Goal: Task Accomplishment & Management: Manage account settings

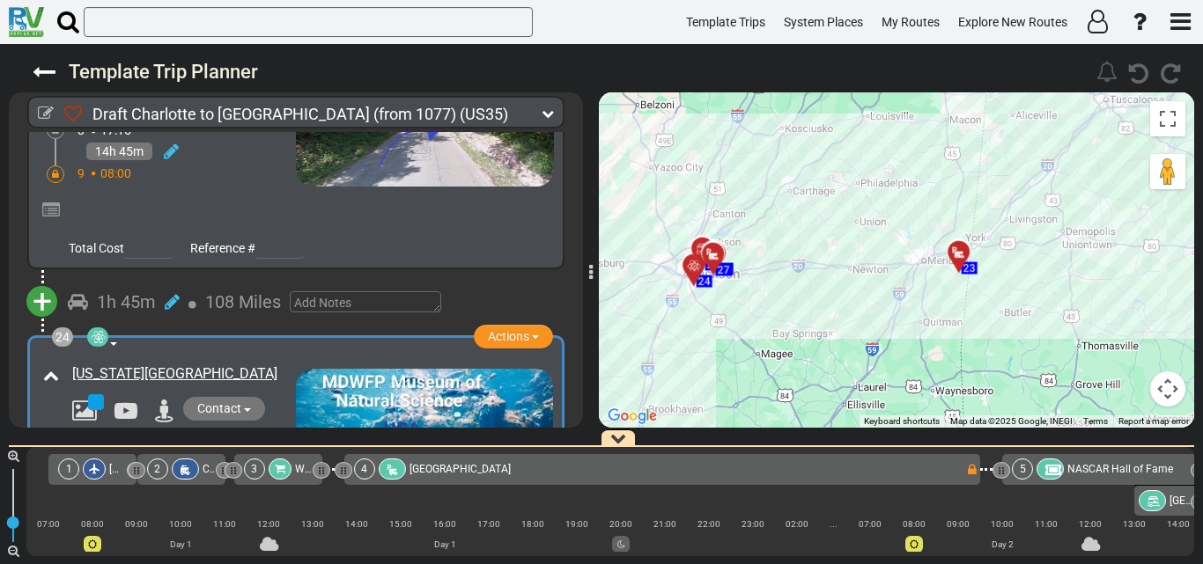
scroll to position [0, 6498]
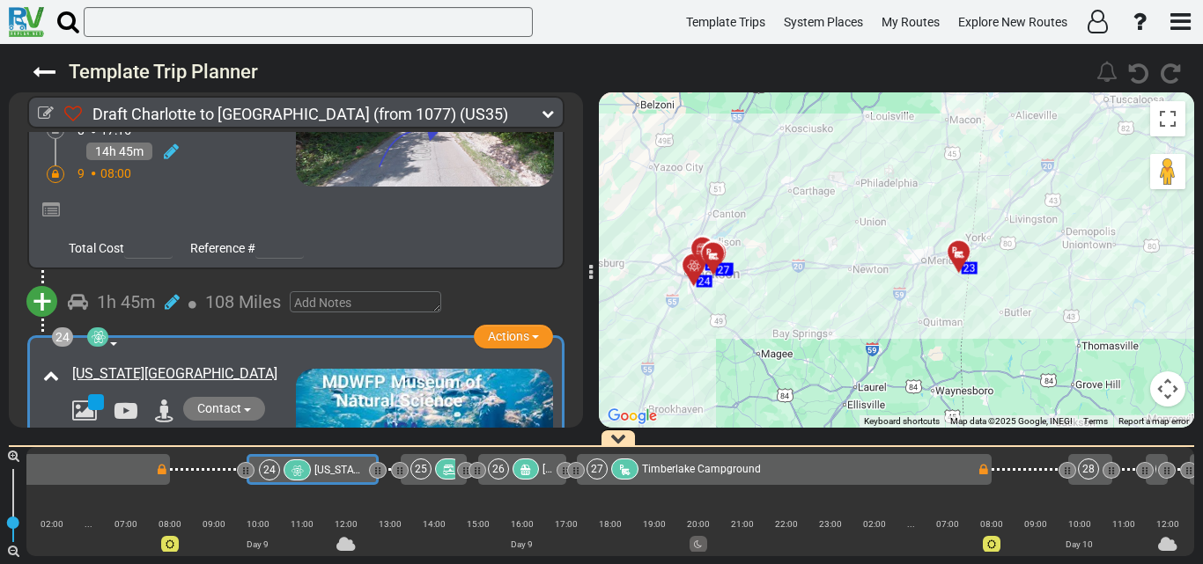
click at [693, 262] on icon at bounding box center [694, 266] width 18 height 14
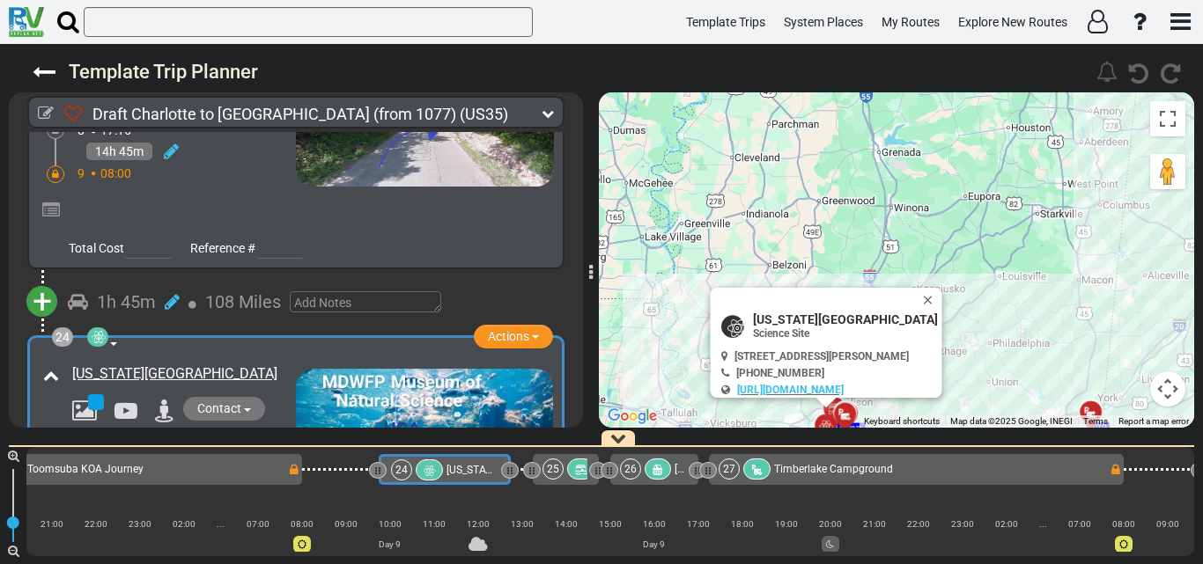
scroll to position [0, 6366]
click at [530, 325] on button "Actions" at bounding box center [513, 337] width 79 height 24
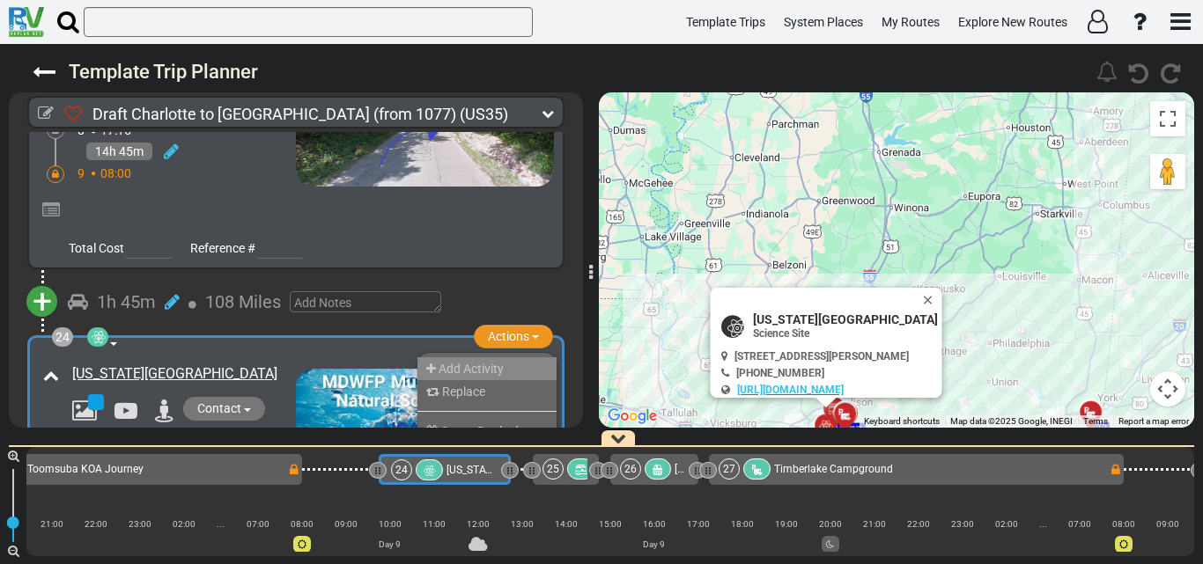
click at [491, 358] on li "Add Activity" at bounding box center [486, 369] width 139 height 23
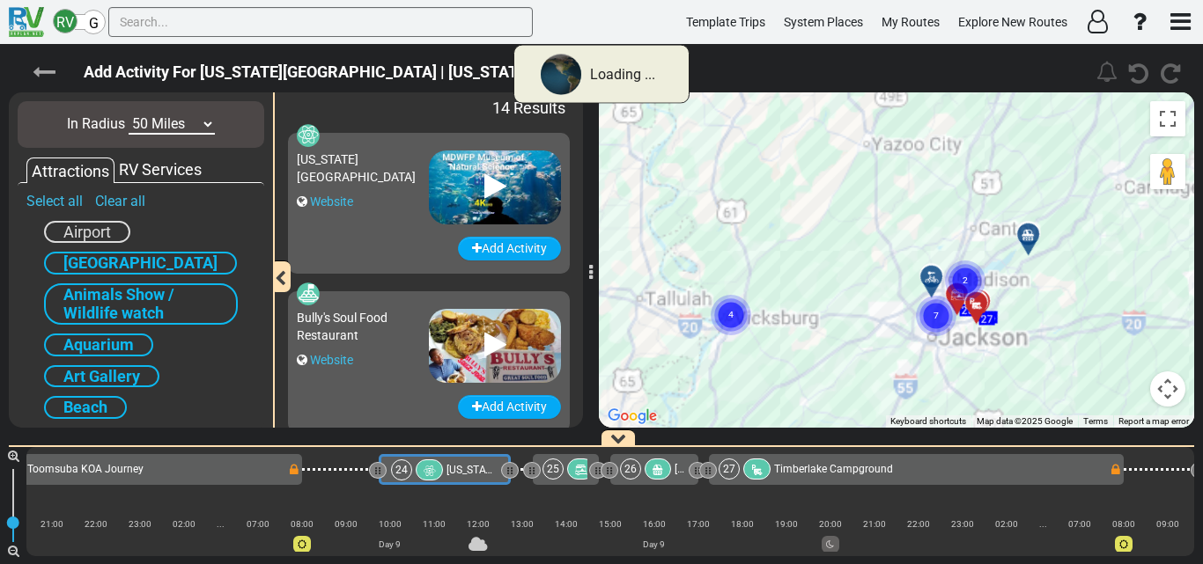
click at [40, 63] on icon at bounding box center [44, 72] width 23 height 23
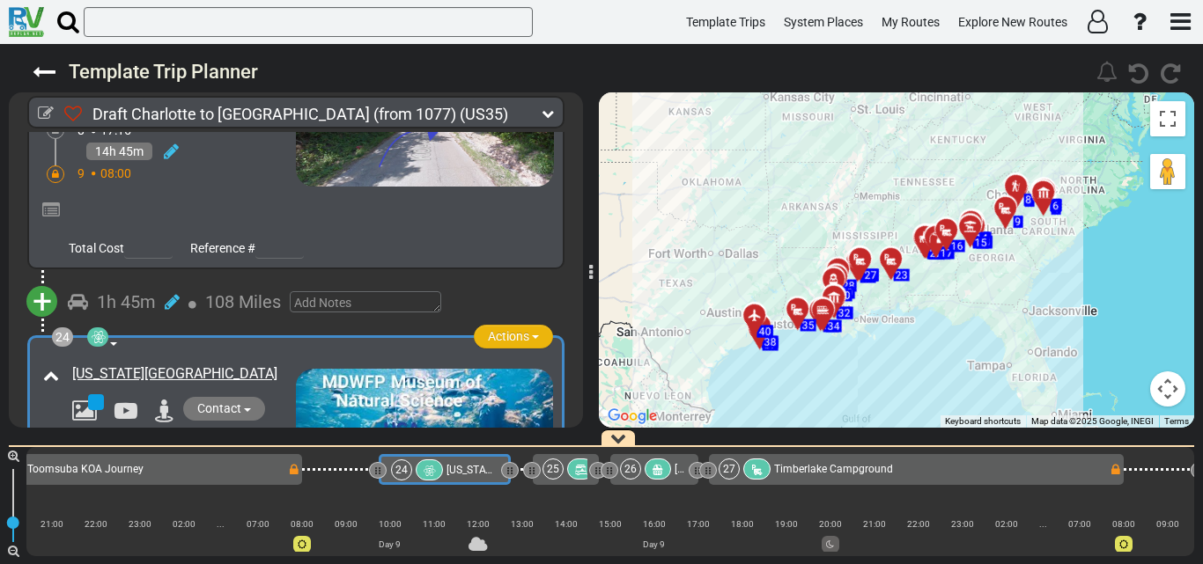
click at [505, 329] on span "Actions" at bounding box center [508, 336] width 41 height 14
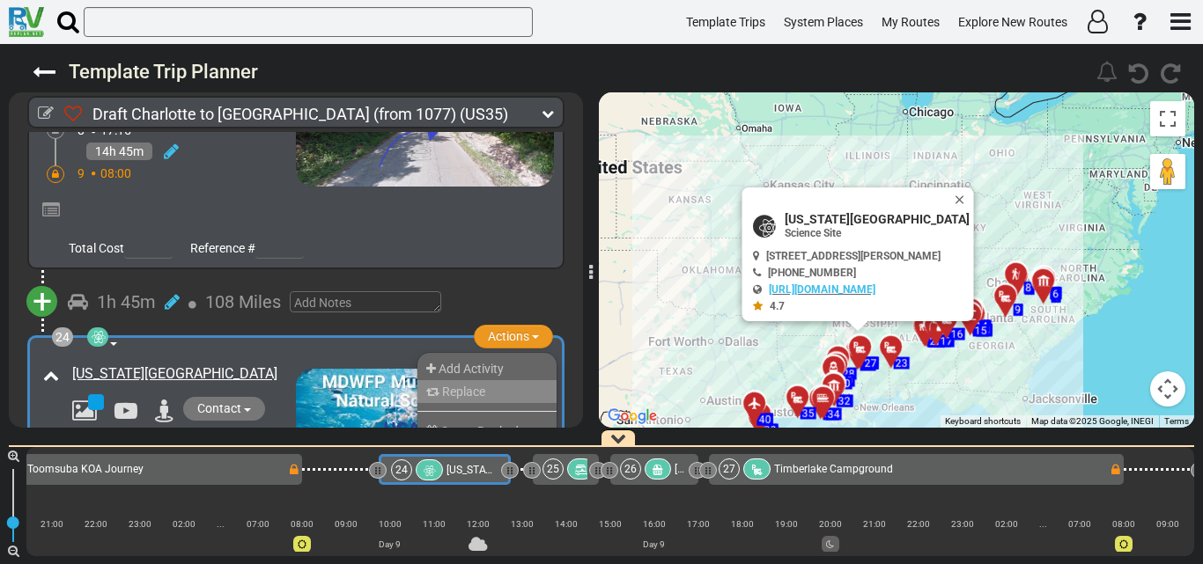
click at [509, 380] on li "Replace" at bounding box center [486, 391] width 139 height 23
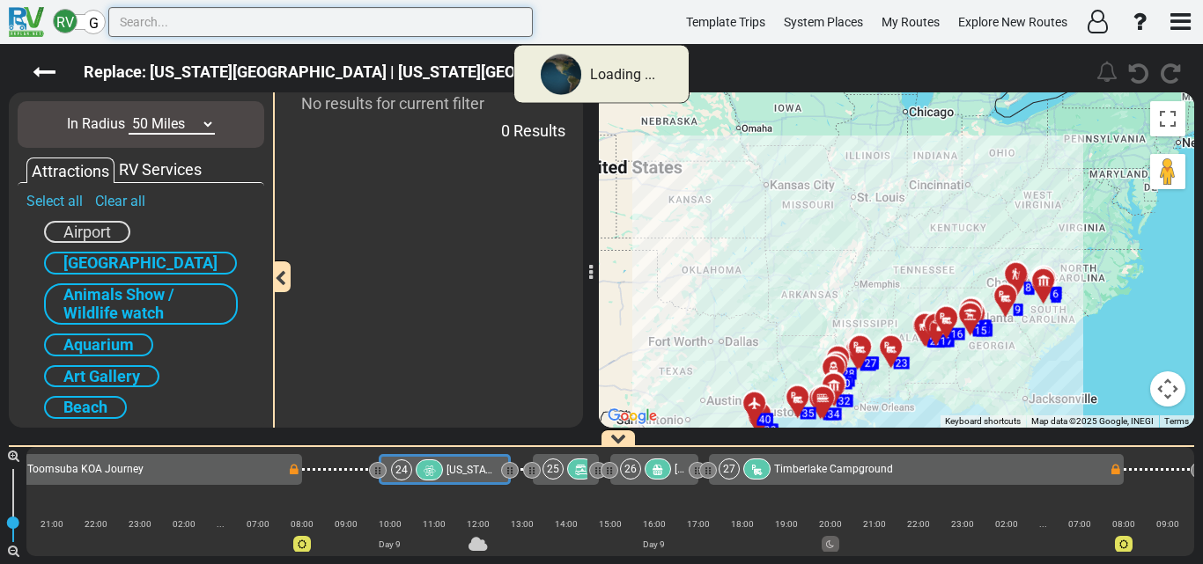
click at [273, 17] on input "text" at bounding box center [320, 22] width 424 height 30
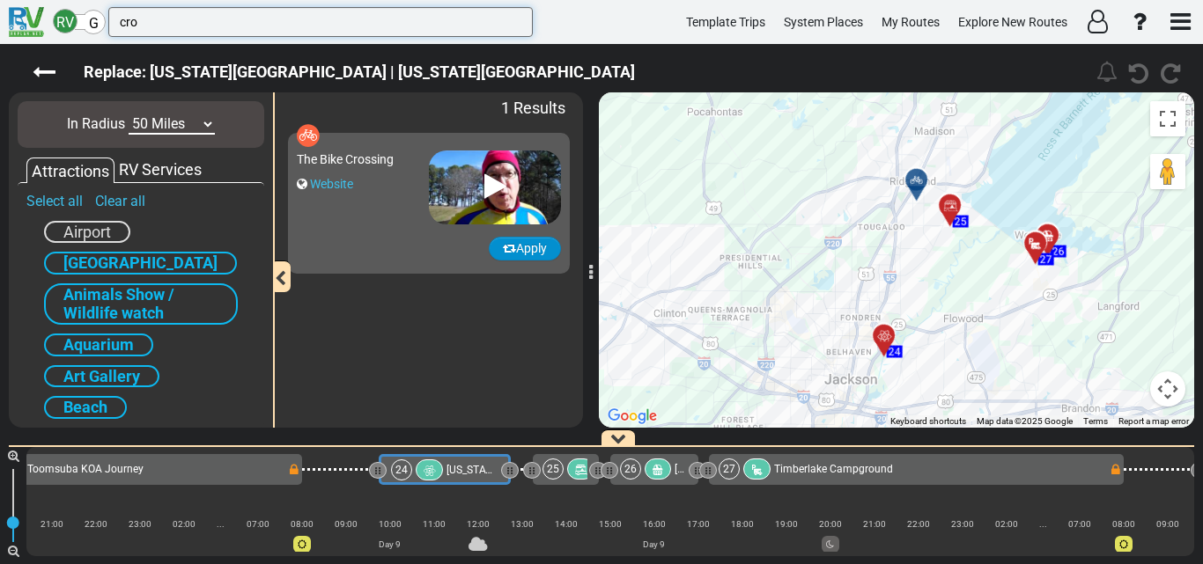
type input "cro"
click at [543, 246] on button "Apply" at bounding box center [525, 249] width 72 height 24
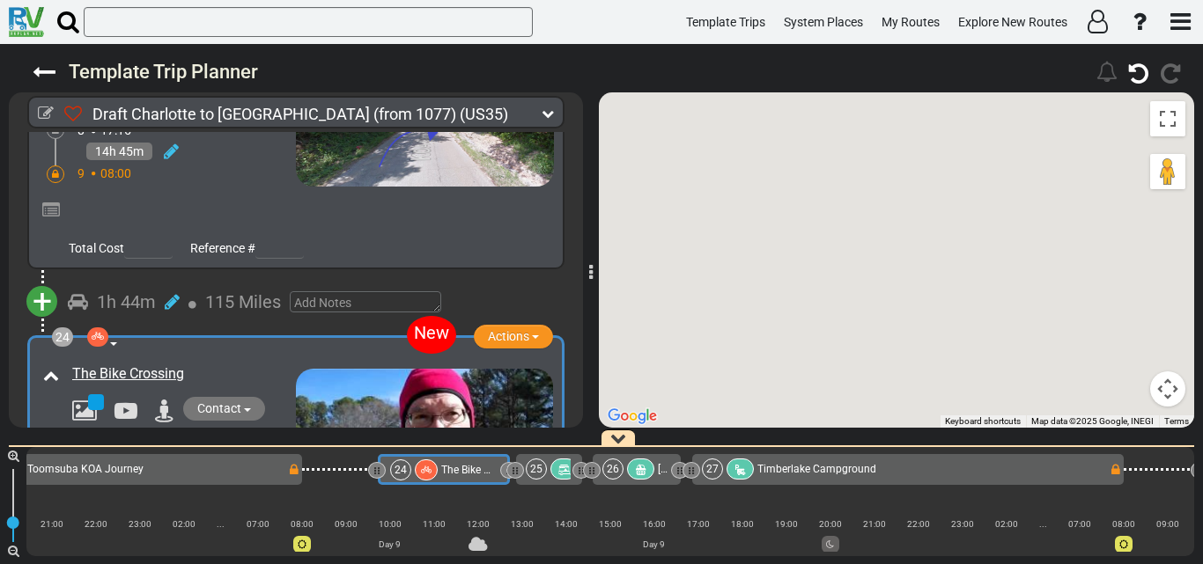
scroll to position [0, 6365]
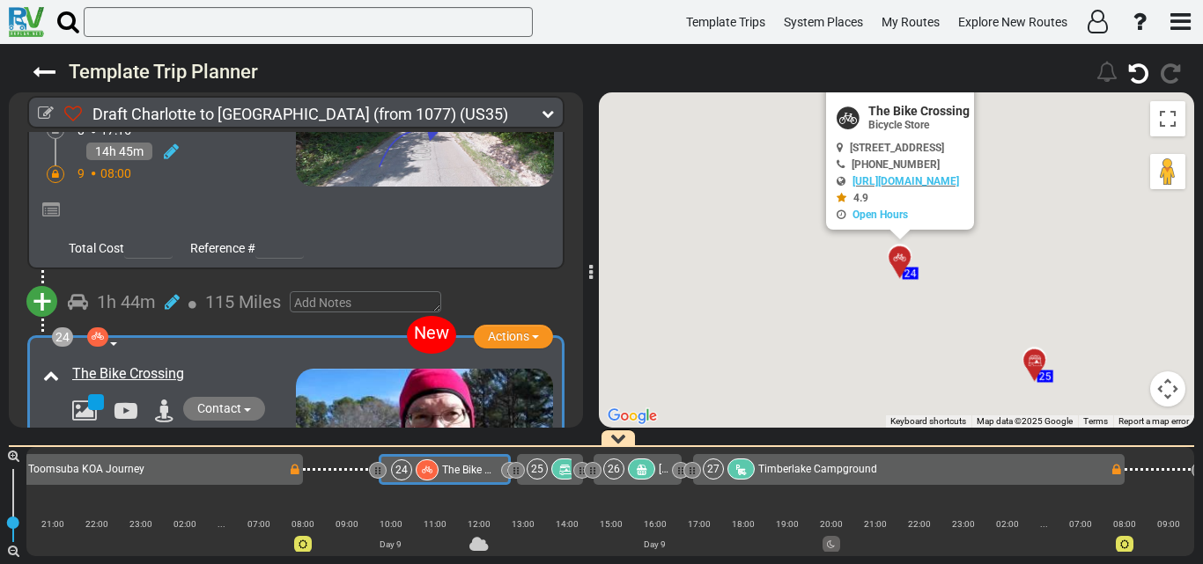
drag, startPoint x: 95, startPoint y: 203, endPoint x: 140, endPoint y: 260, distance: 72.8
click at [98, 330] on icon at bounding box center [98, 336] width 12 height 12
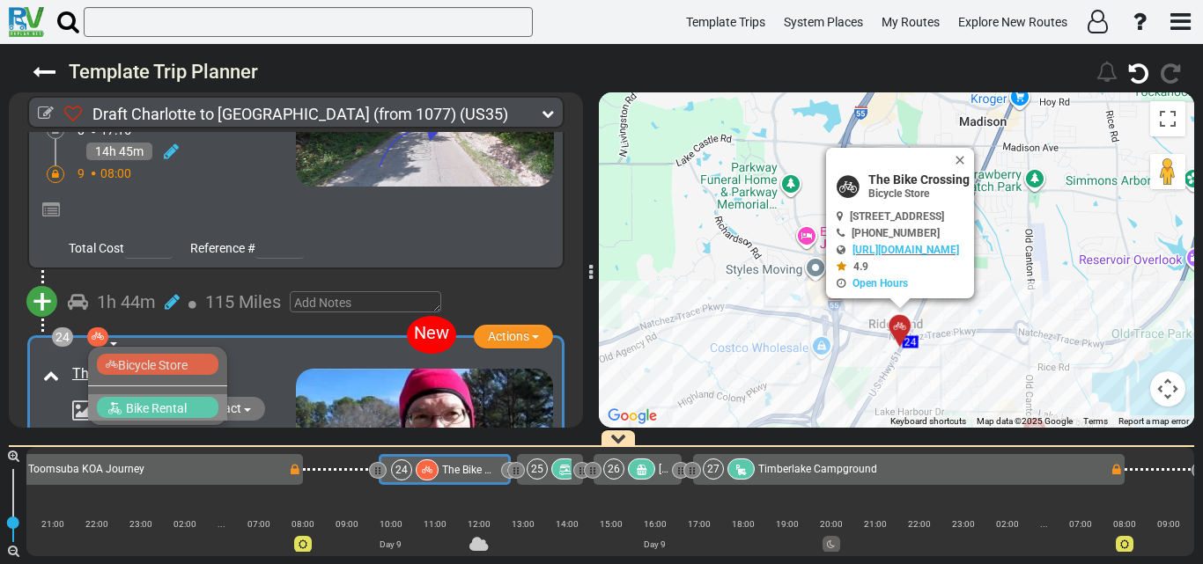
click at [154, 402] on span "Bike Rental" at bounding box center [156, 409] width 61 height 14
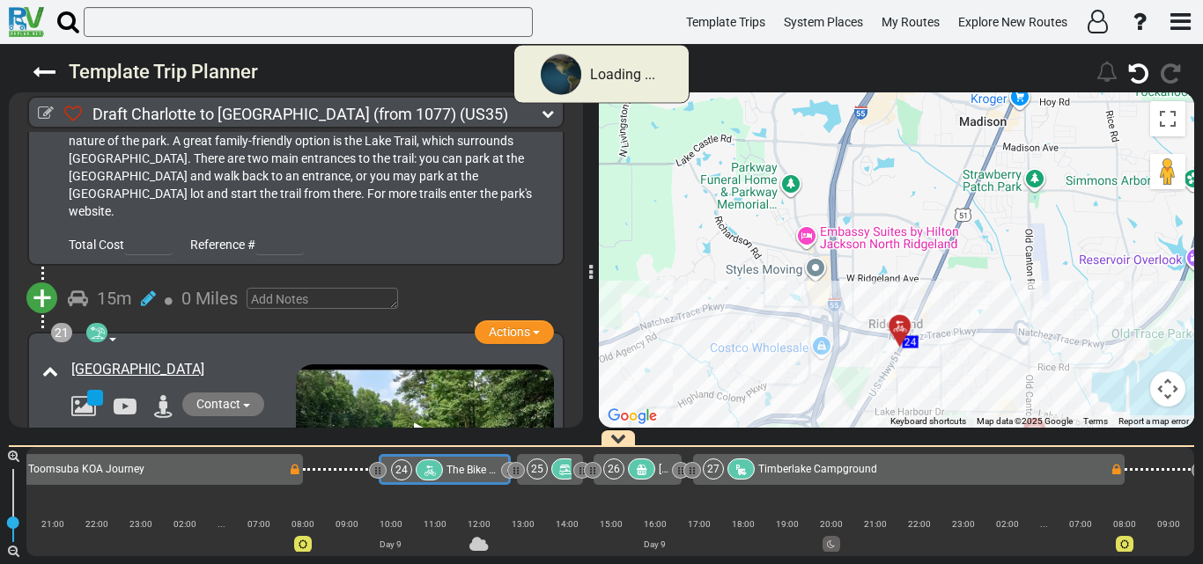
scroll to position [7897, 0]
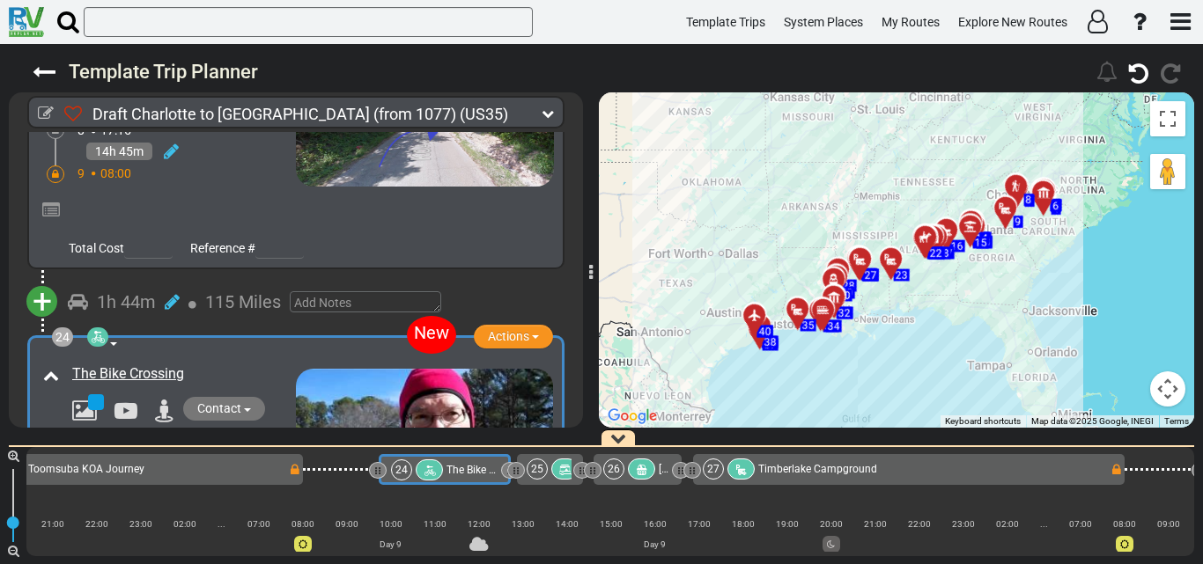
click at [174, 460] on icon at bounding box center [172, 469] width 15 height 18
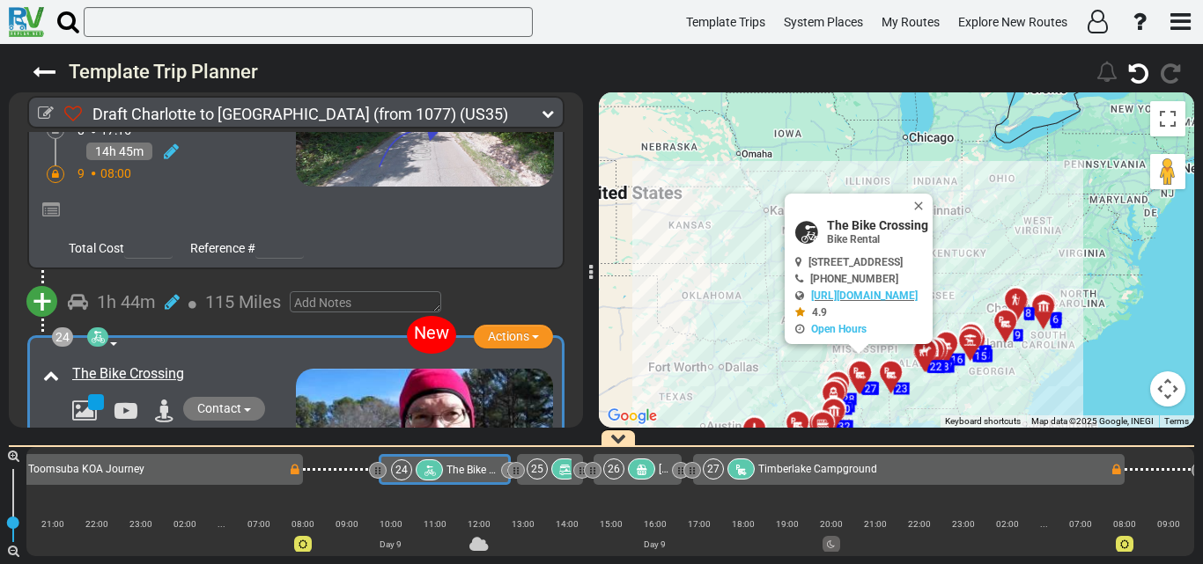
click at [153, 434] on icon at bounding box center [148, 448] width 16 height 28
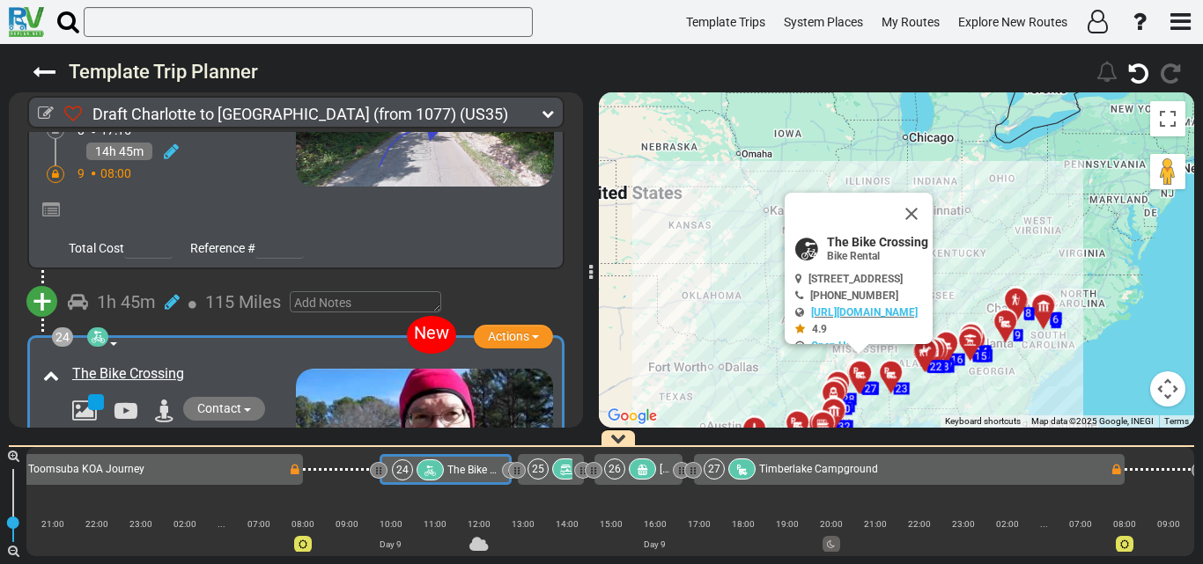
scroll to position [0, 6366]
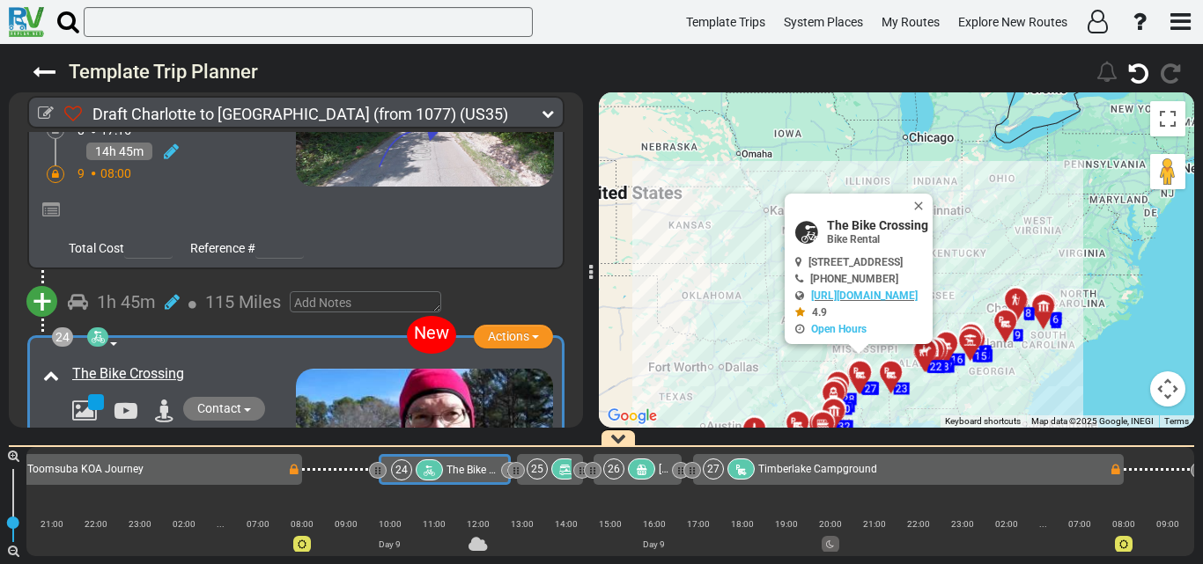
click at [186, 488] on icon at bounding box center [190, 497] width 18 height 18
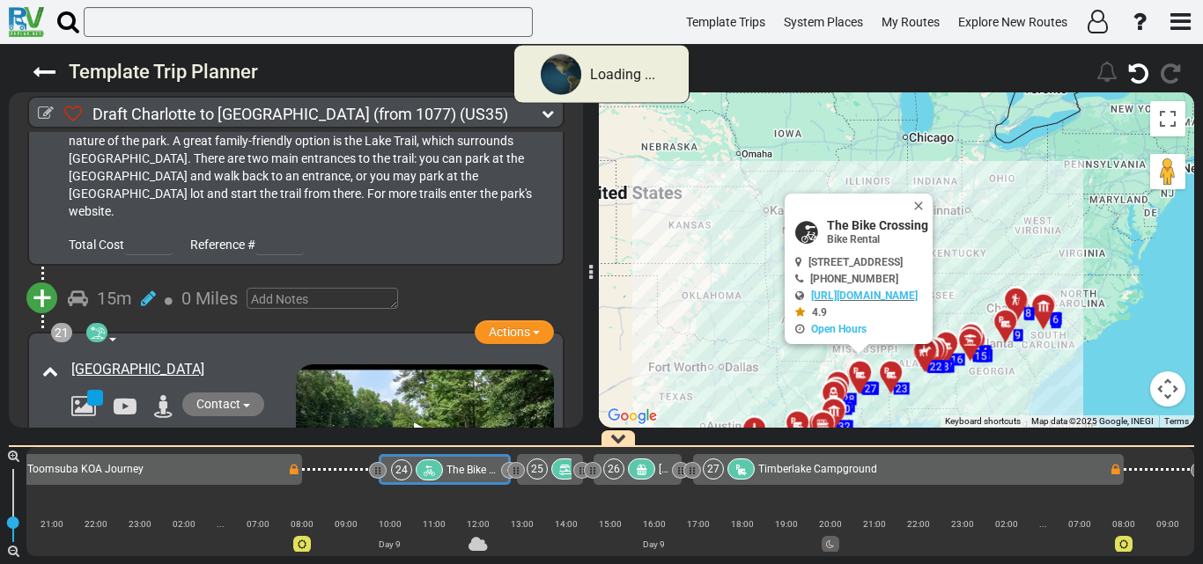
scroll to position [7897, 0]
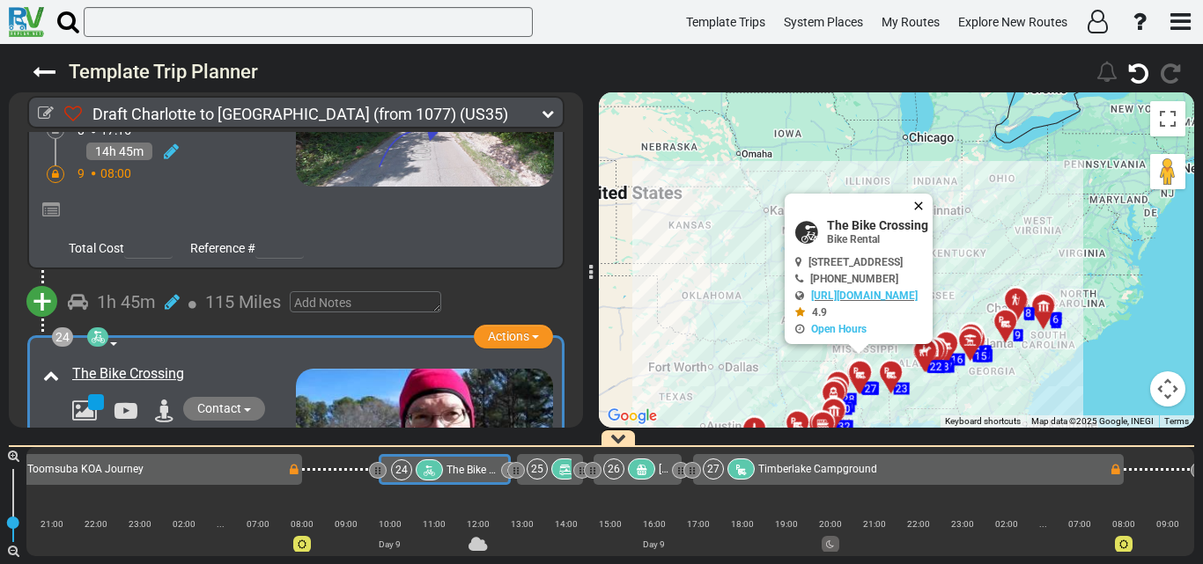
click at [933, 208] on button "Close" at bounding box center [921, 206] width 21 height 25
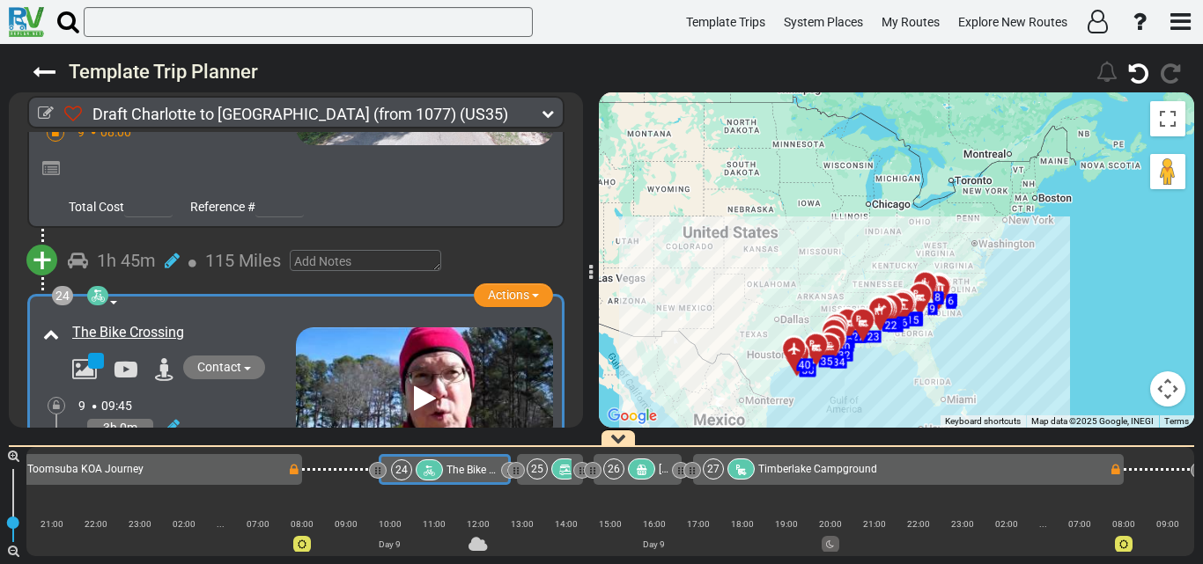
scroll to position [7809, 0]
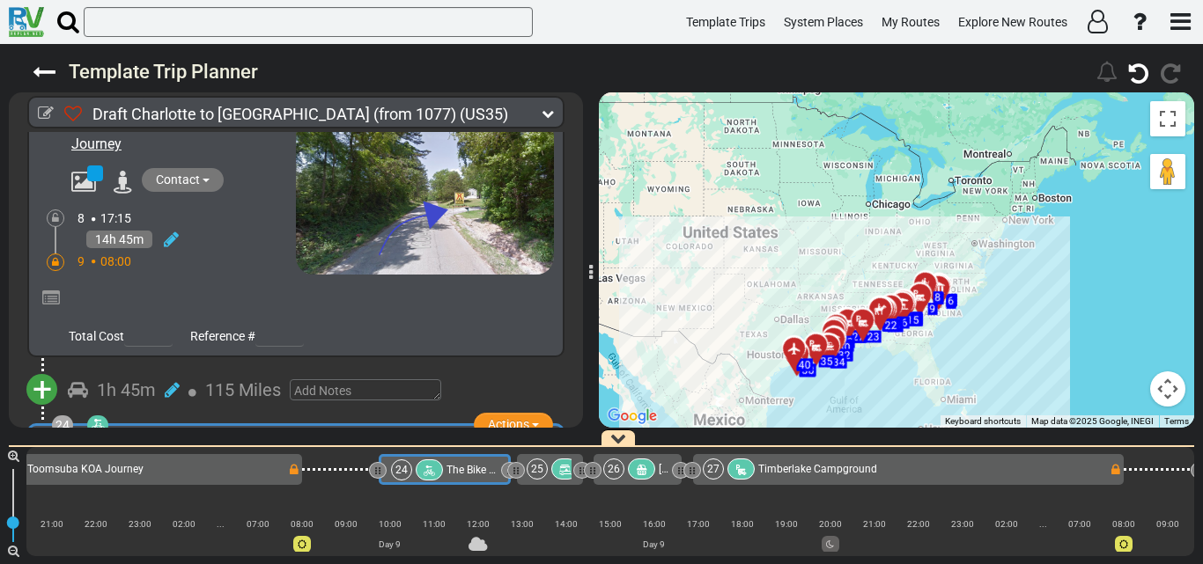
click at [136, 453] on link "The Bike Crossing" at bounding box center [128, 461] width 112 height 17
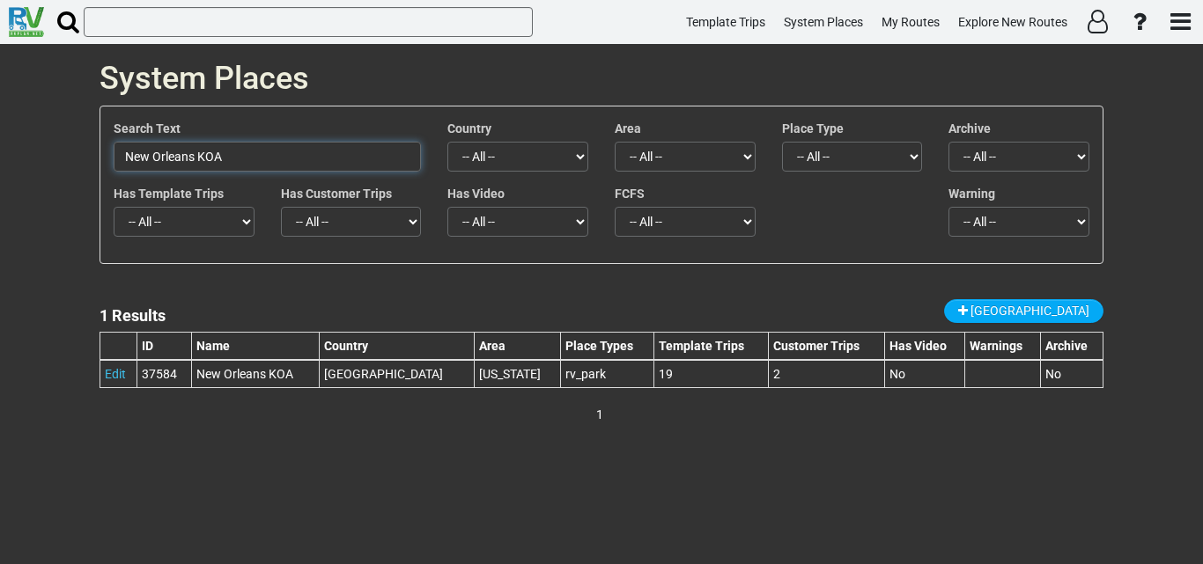
click at [248, 162] on input "New Orleans KOA" at bounding box center [267, 157] width 307 height 30
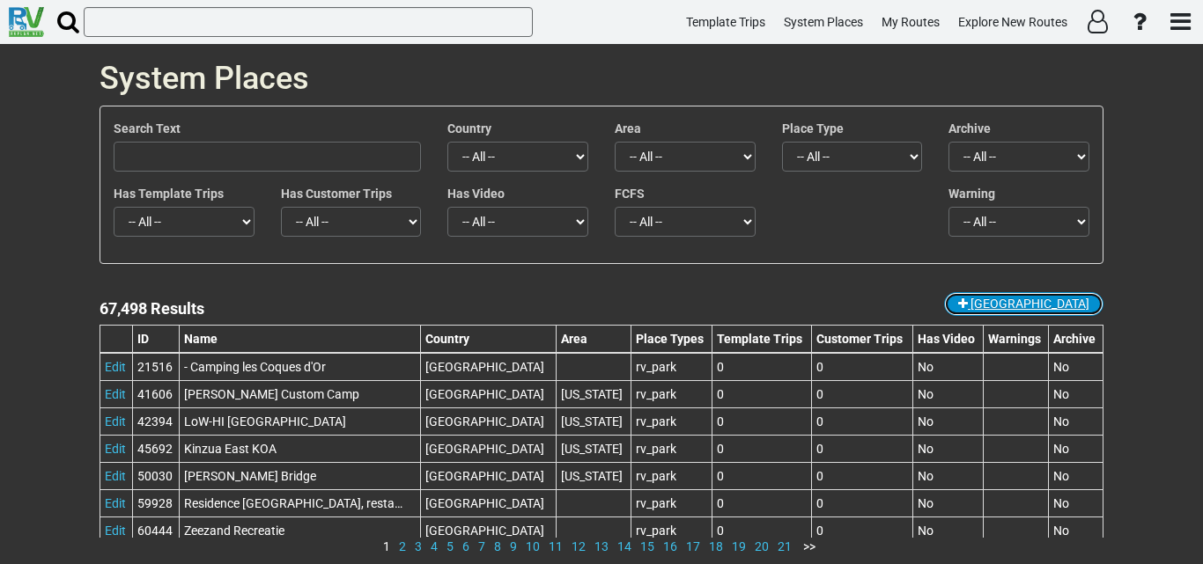
click at [1043, 302] on span "[GEOGRAPHIC_DATA]" at bounding box center [1029, 304] width 119 height 14
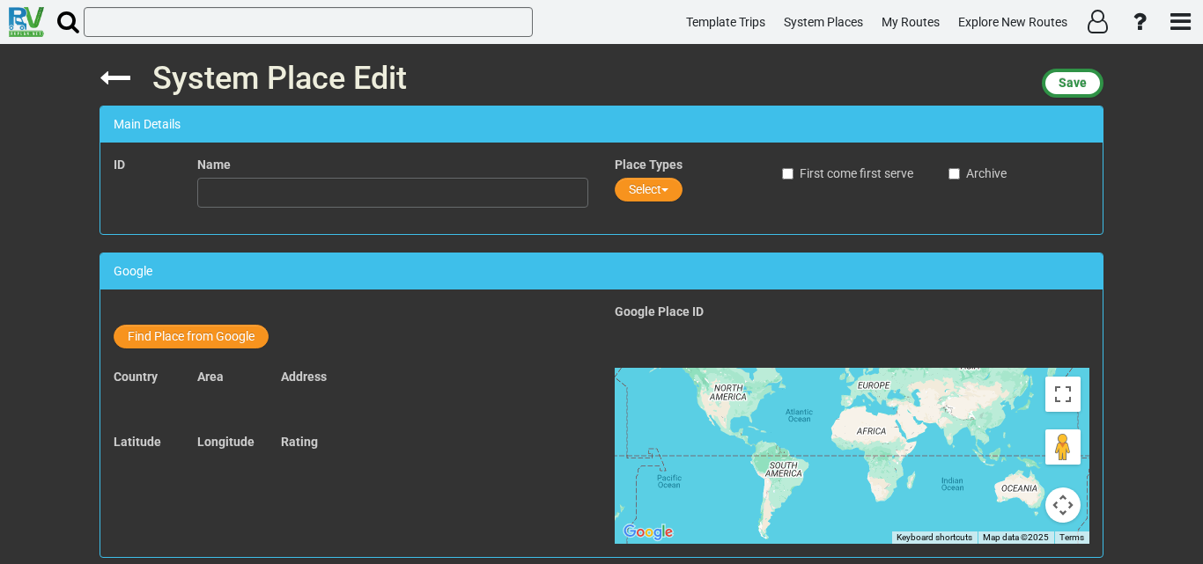
click at [247, 323] on div at bounding box center [351, 314] width 475 height 22
click at [252, 331] on button "Find Place from Google" at bounding box center [191, 337] width 155 height 24
click at [321, 360] on div "Find Place from Google Find from Google By Address" at bounding box center [350, 335] width 501 height 65
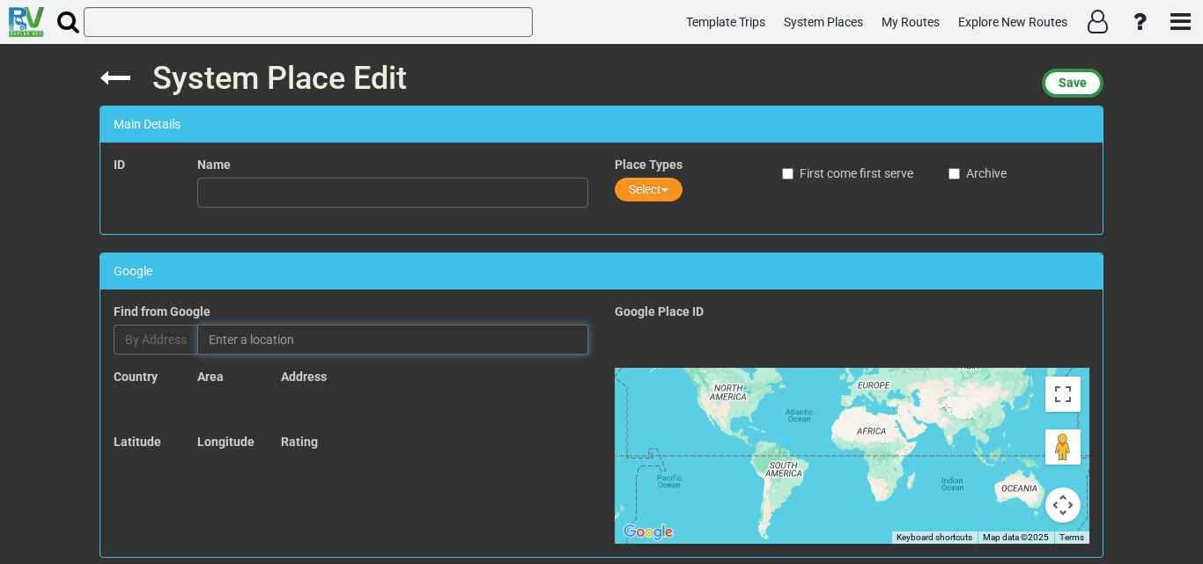
click at [328, 346] on input "text" at bounding box center [392, 340] width 391 height 30
paste input "The Bike Crossing"
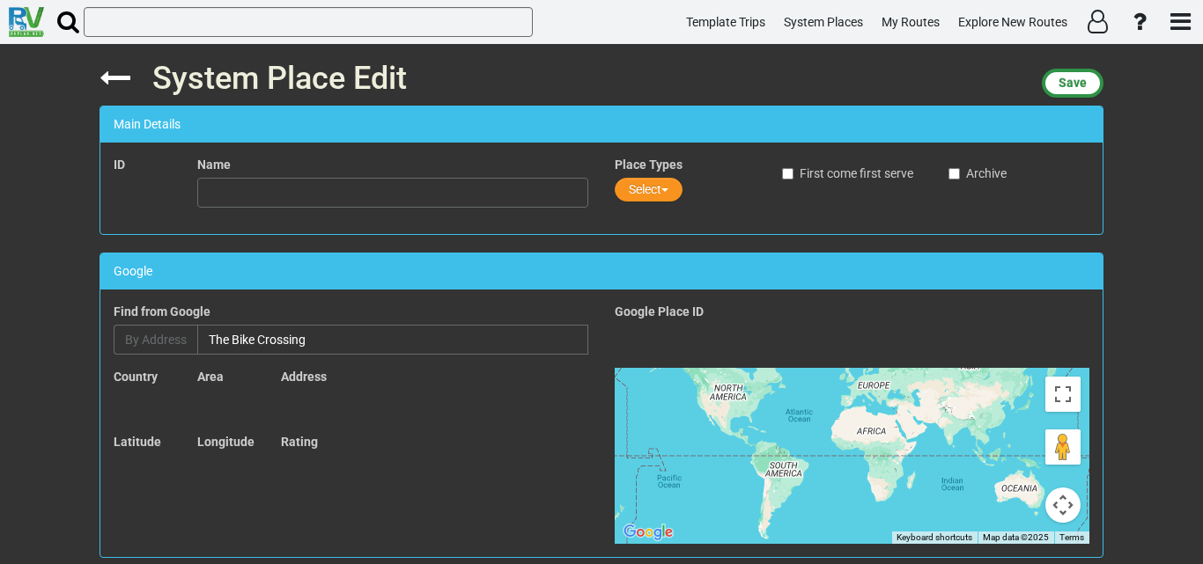
type input "The [GEOGRAPHIC_DATA], [GEOGRAPHIC_DATA], [GEOGRAPHIC_DATA], [GEOGRAPHIC_DATA],…"
type input "The Bike Crossing"
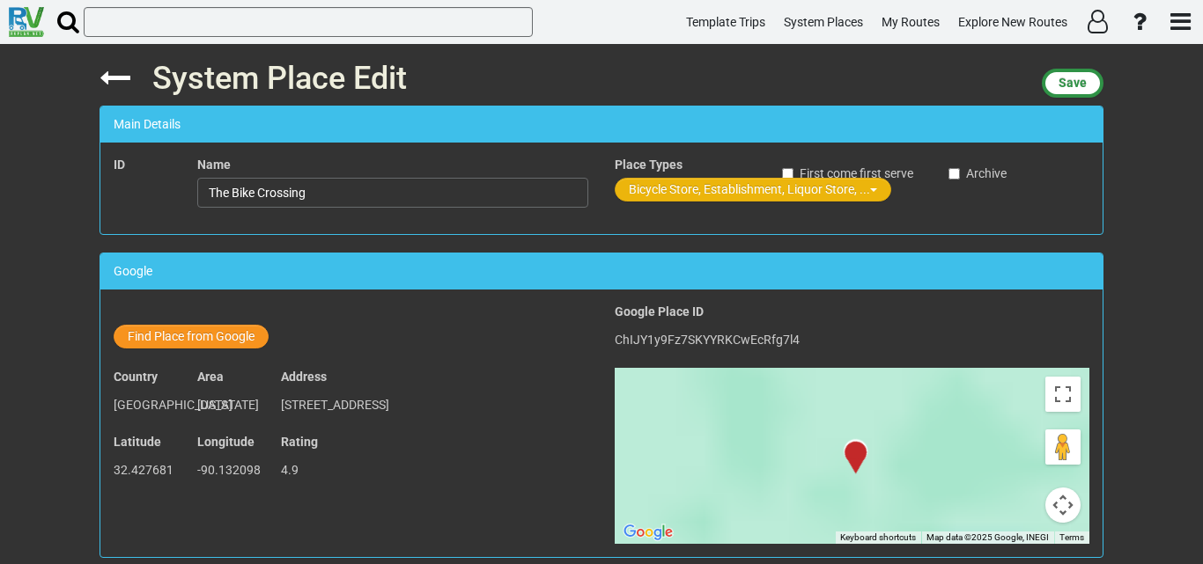
click at [716, 174] on div "Place Types Bicycle Store, Establishment, Liquor Store, ..." at bounding box center [685, 181] width 141 height 50
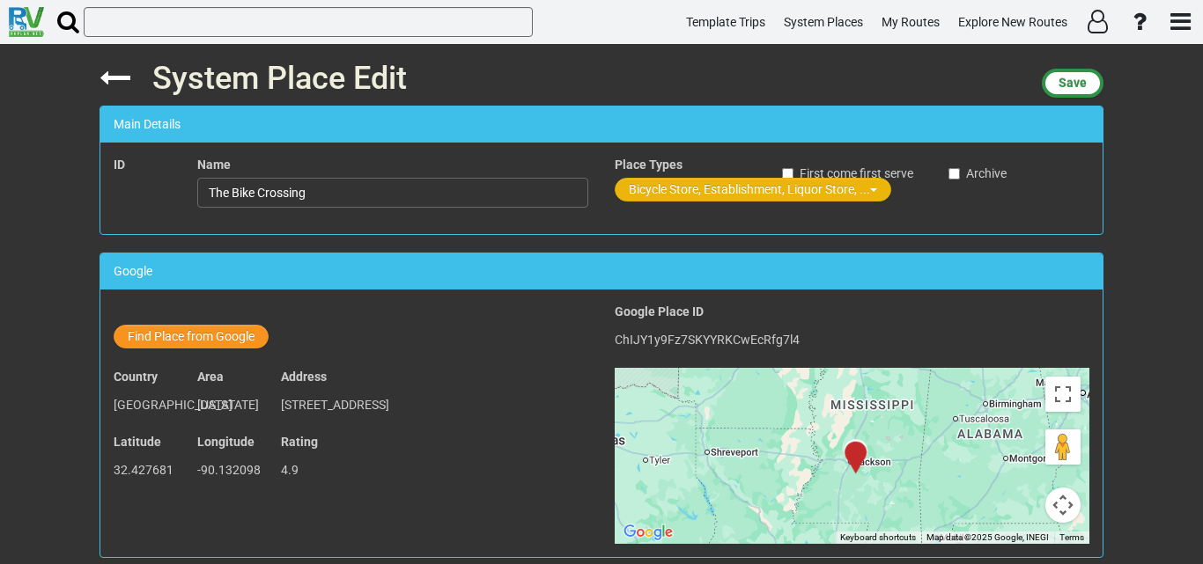
click at [705, 189] on button "Bicycle Store, Establishment, Liquor Store, ..." at bounding box center [753, 190] width 276 height 24
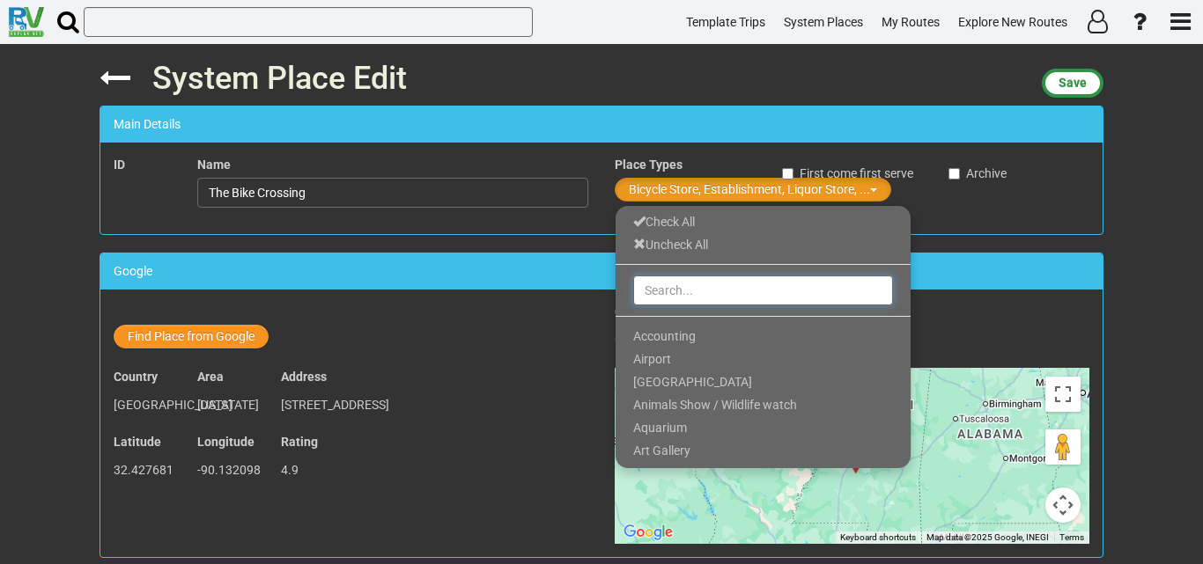
click at [689, 286] on input "text" at bounding box center [763, 291] width 260 height 30
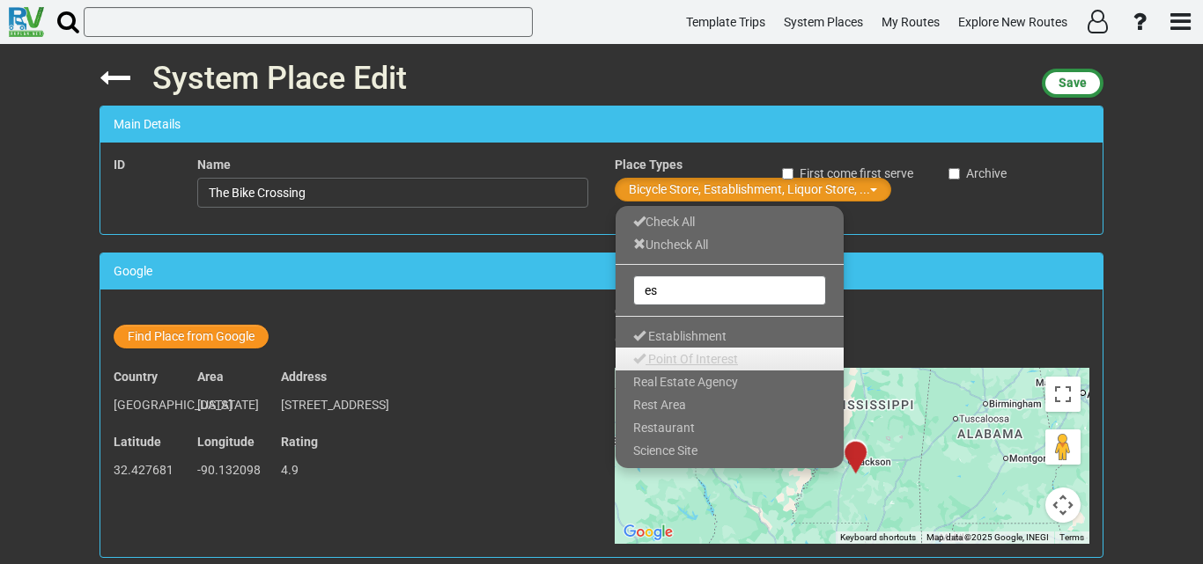
click at [676, 348] on link "Point Of Interest" at bounding box center [730, 359] width 228 height 23
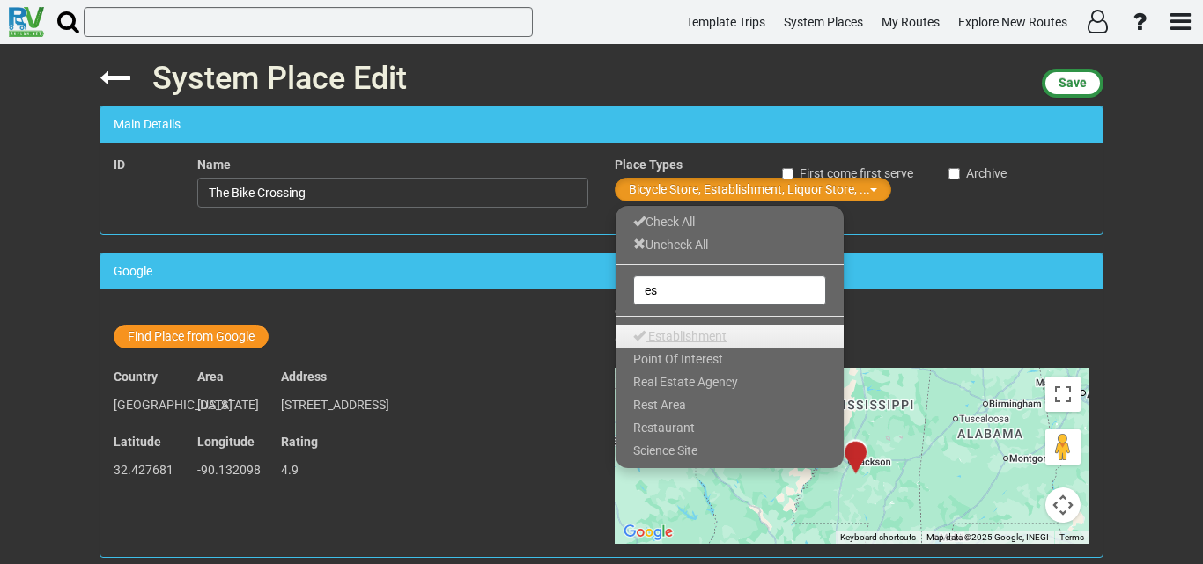
click at [677, 330] on span "Establishment" at bounding box center [687, 336] width 78 height 14
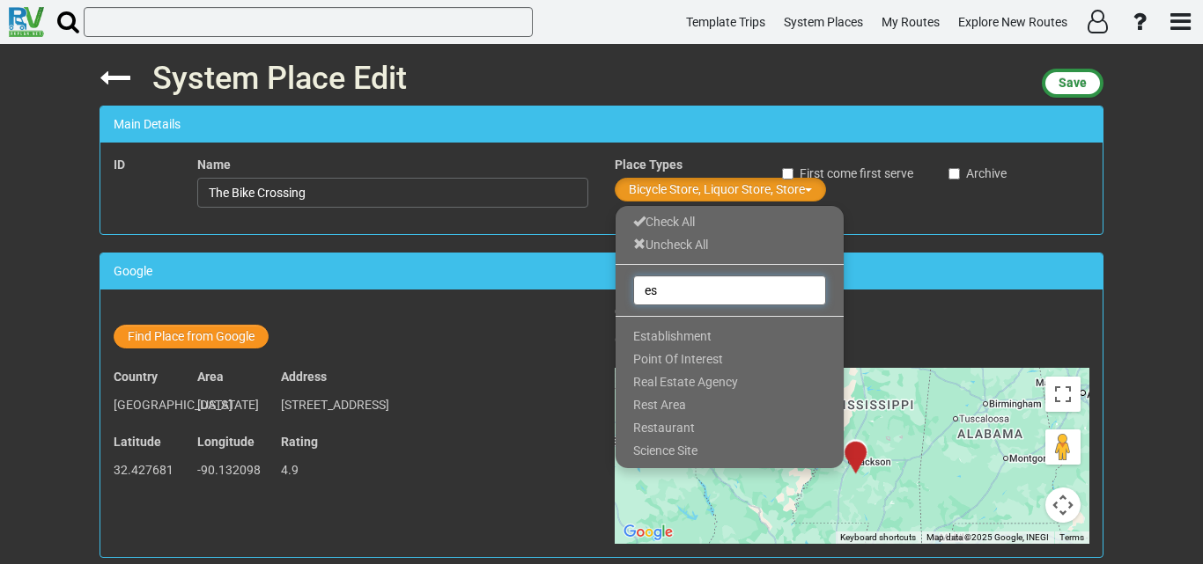
click at [702, 290] on input "es" at bounding box center [729, 291] width 193 height 30
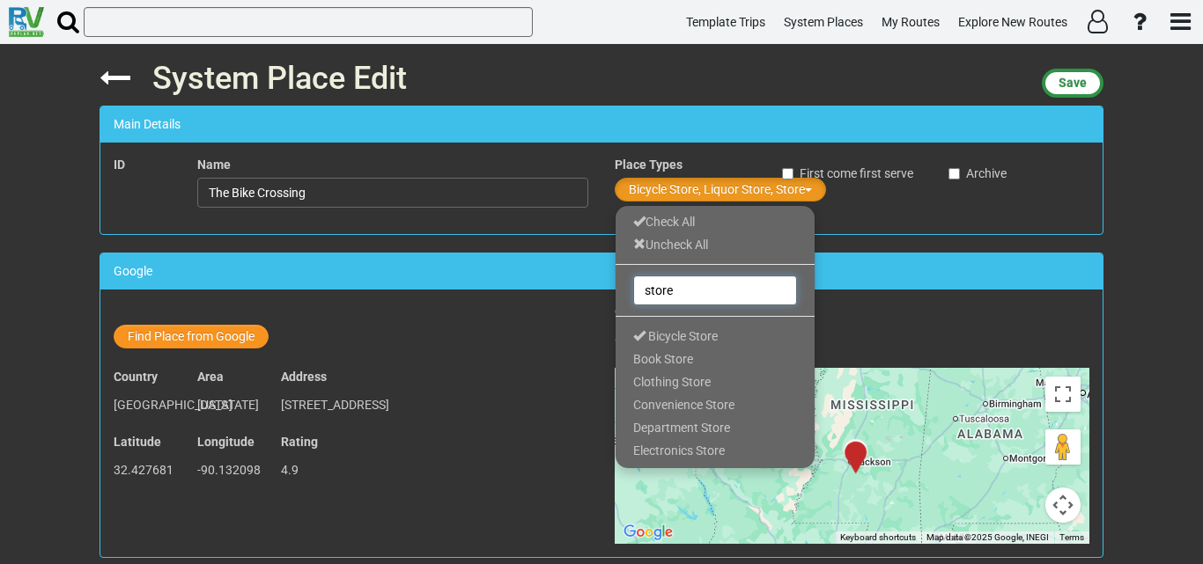
click at [713, 288] on input "store" at bounding box center [715, 291] width 164 height 30
click at [713, 287] on input "store" at bounding box center [715, 291] width 164 height 30
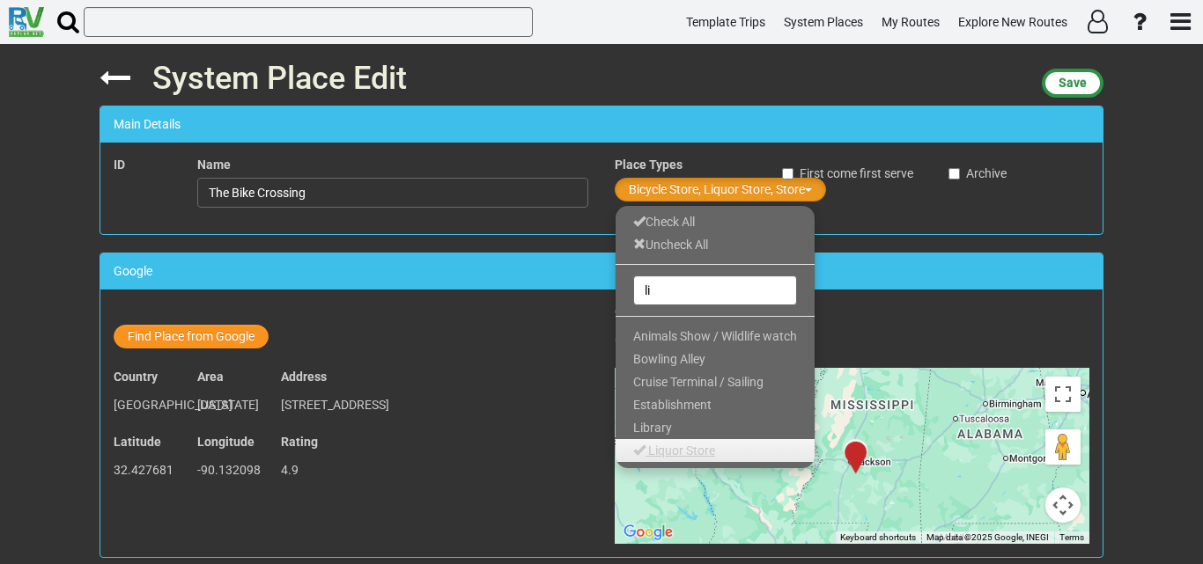
click at [652, 455] on span "Liquor Store" at bounding box center [681, 451] width 67 height 14
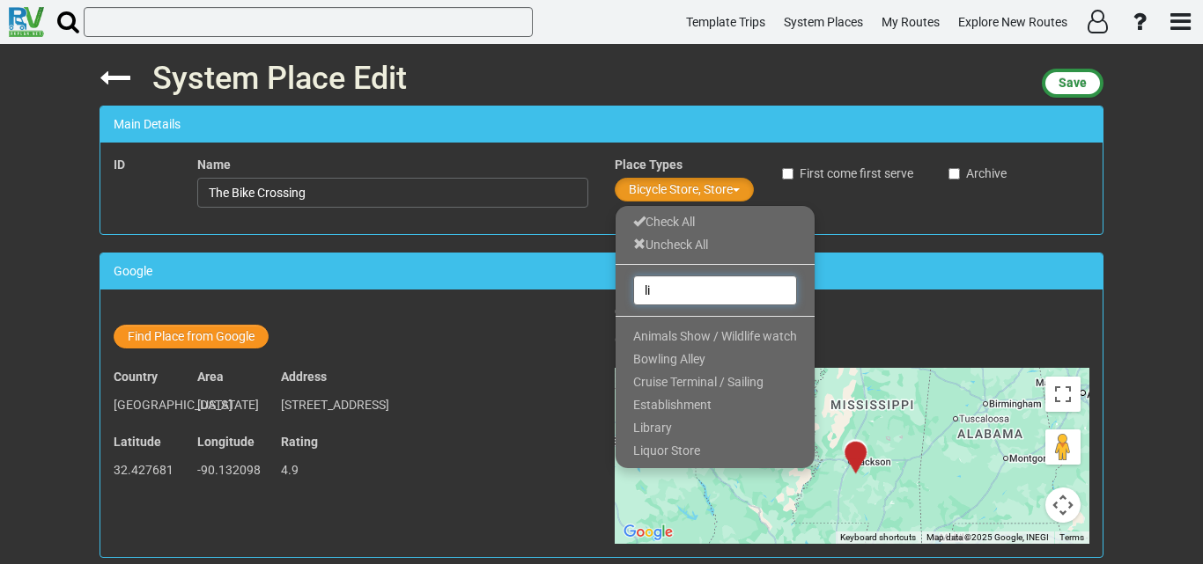
click at [714, 284] on input "li" at bounding box center [715, 291] width 164 height 30
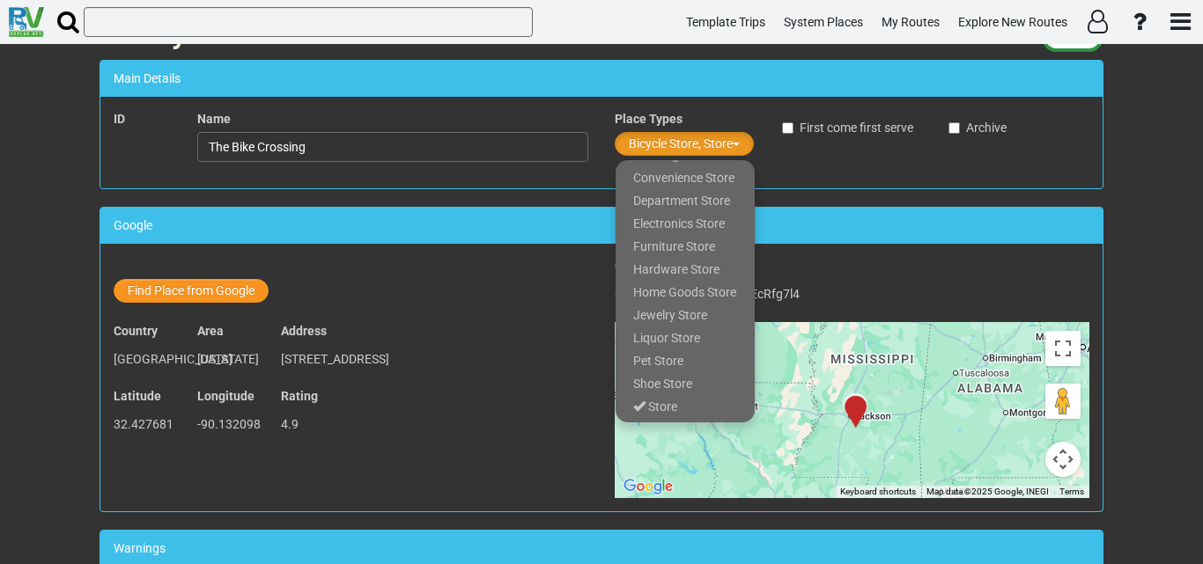
scroll to position [88, 0]
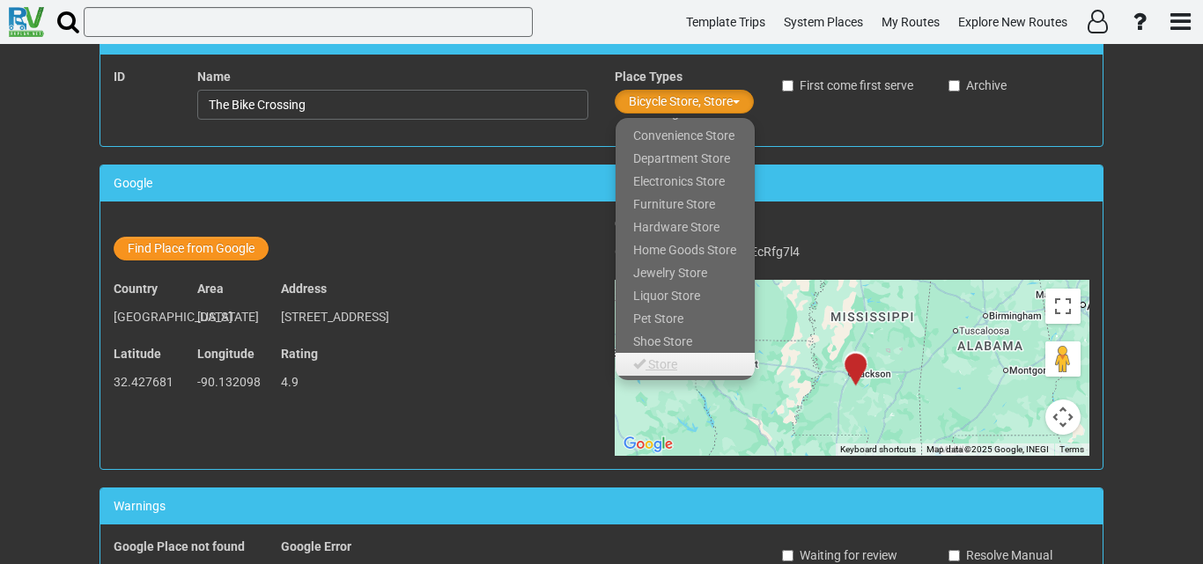
click at [689, 361] on link "Store" at bounding box center [685, 364] width 139 height 23
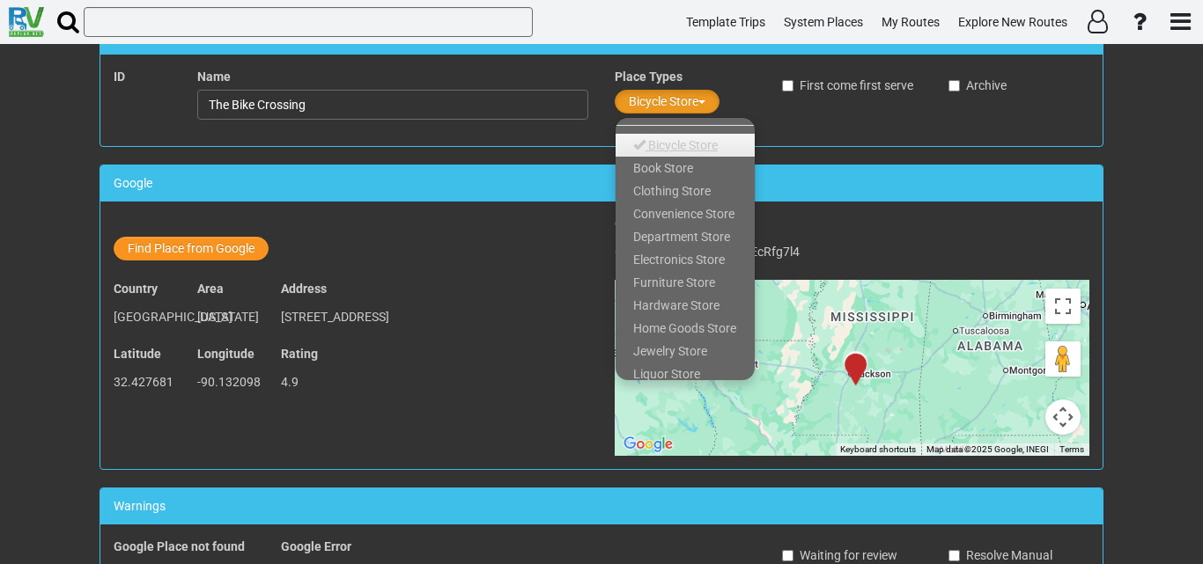
scroll to position [0, 0]
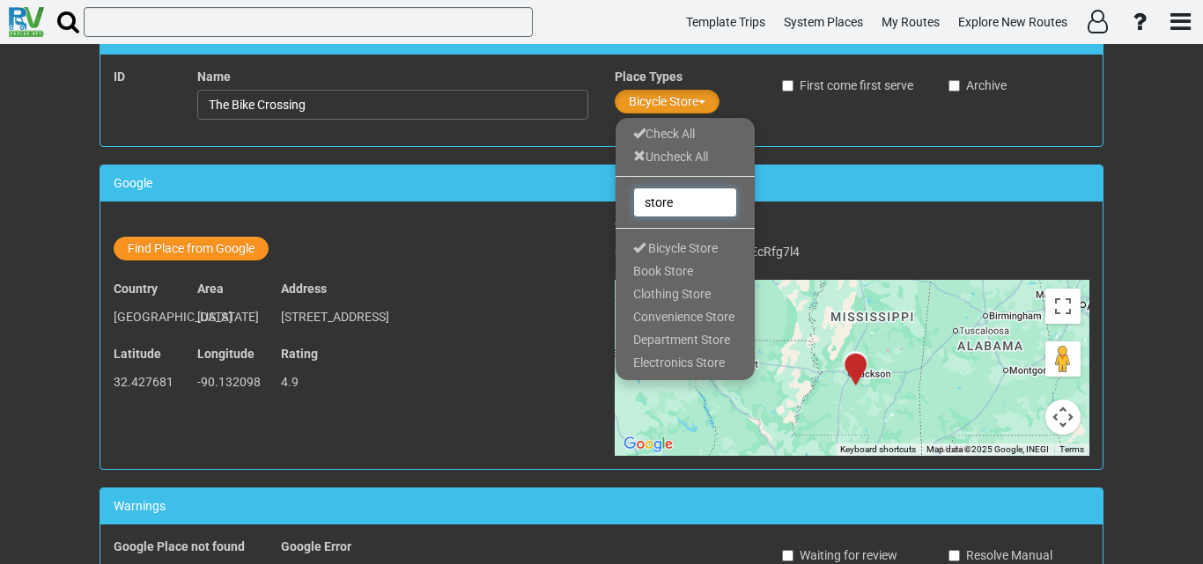
click at [706, 195] on input "store" at bounding box center [685, 203] width 104 height 30
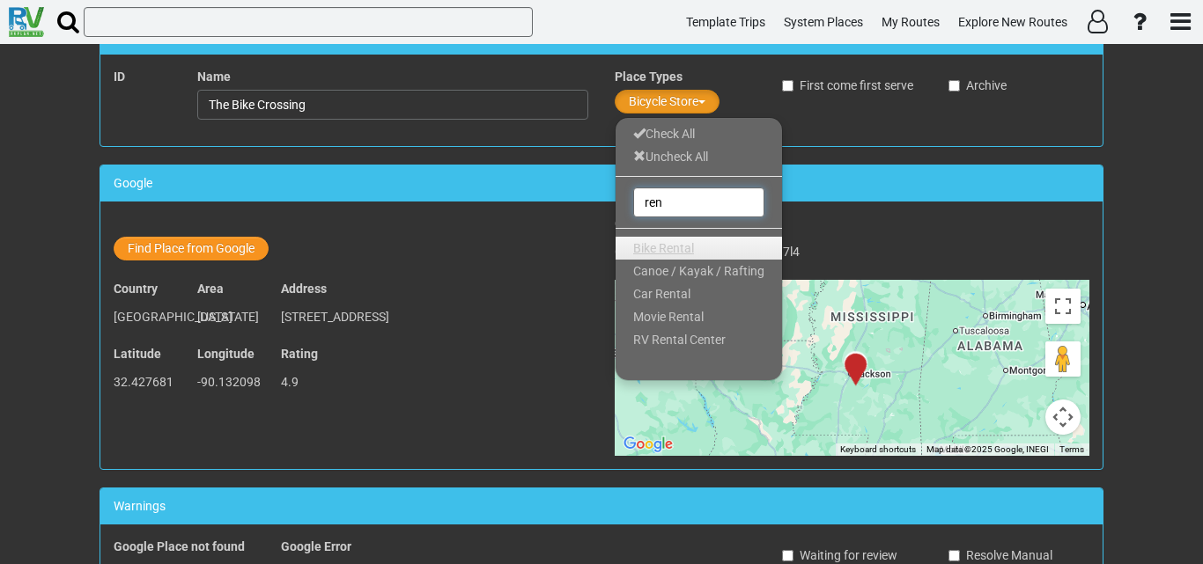
type input "ren"
drag, startPoint x: 705, startPoint y: 240, endPoint x: 733, endPoint y: 226, distance: 30.7
click at [705, 240] on link "Bike Rental" at bounding box center [699, 248] width 166 height 23
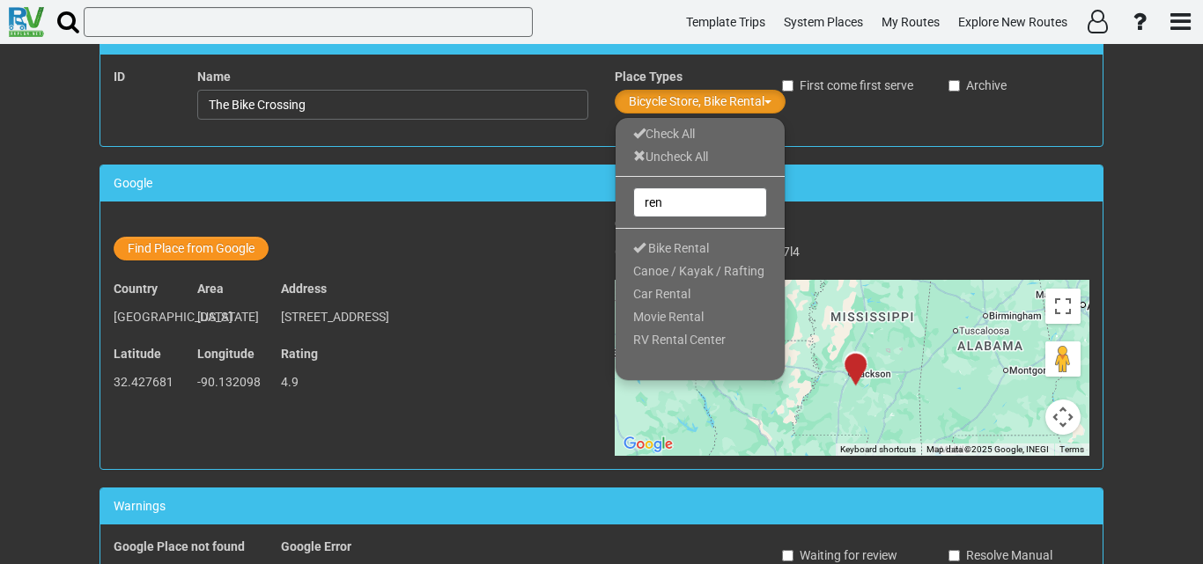
drag, startPoint x: 822, startPoint y: 161, endPoint x: 859, endPoint y: 137, distance: 44.0
click at [826, 159] on div "System Place Edit Save Main Details ID Name The [GEOGRAPHIC_DATA] Place Types B…" at bounding box center [601, 216] width 1030 height 520
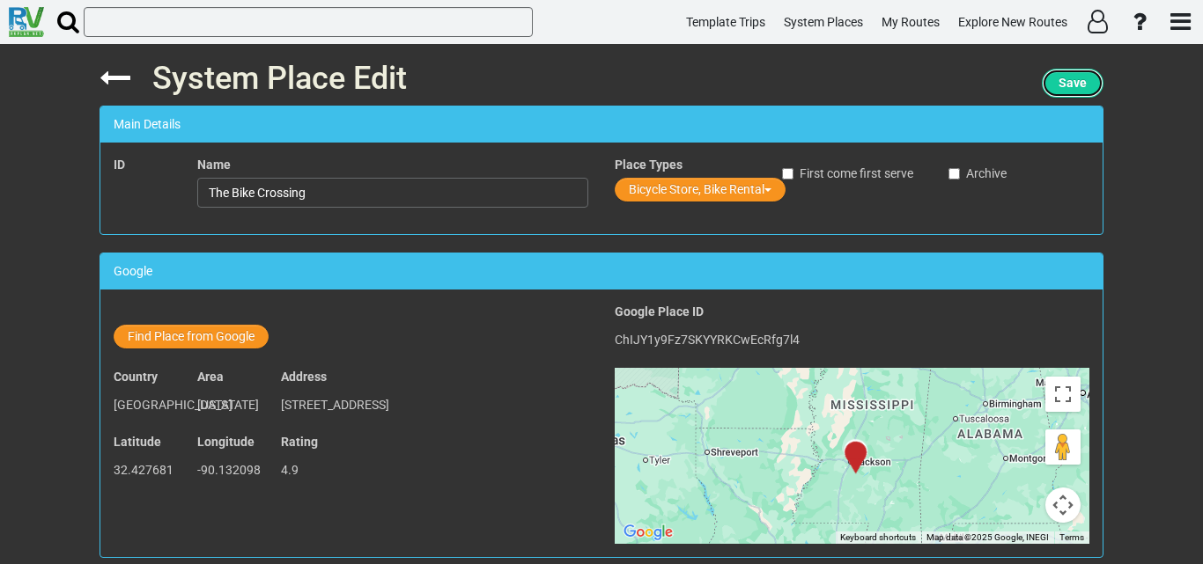
click at [1061, 73] on button "Save" at bounding box center [1073, 83] width 62 height 29
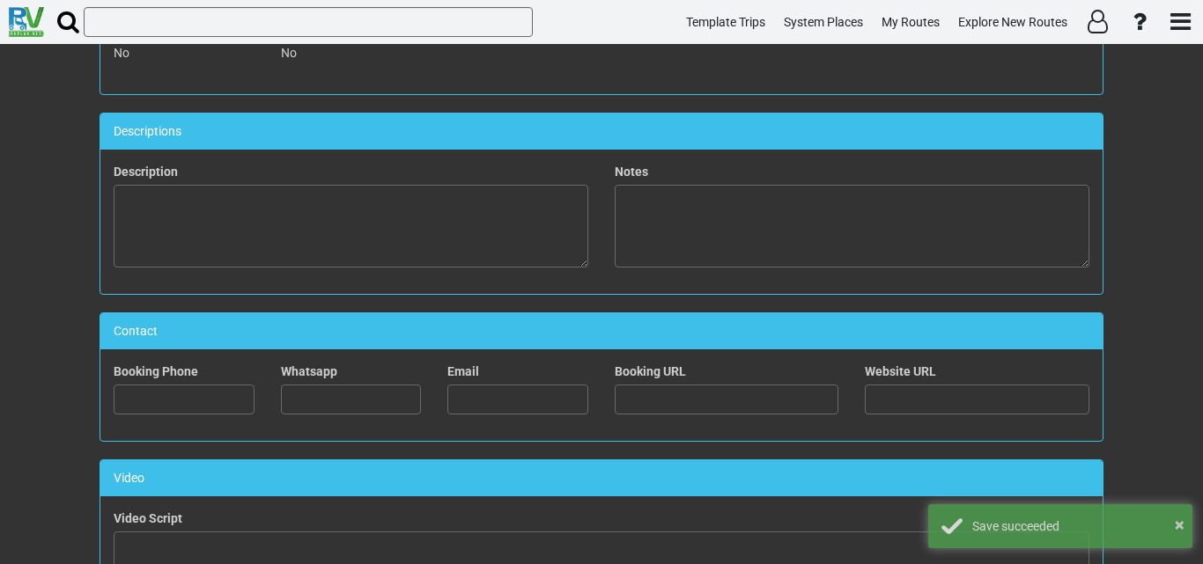
scroll to position [704, 0]
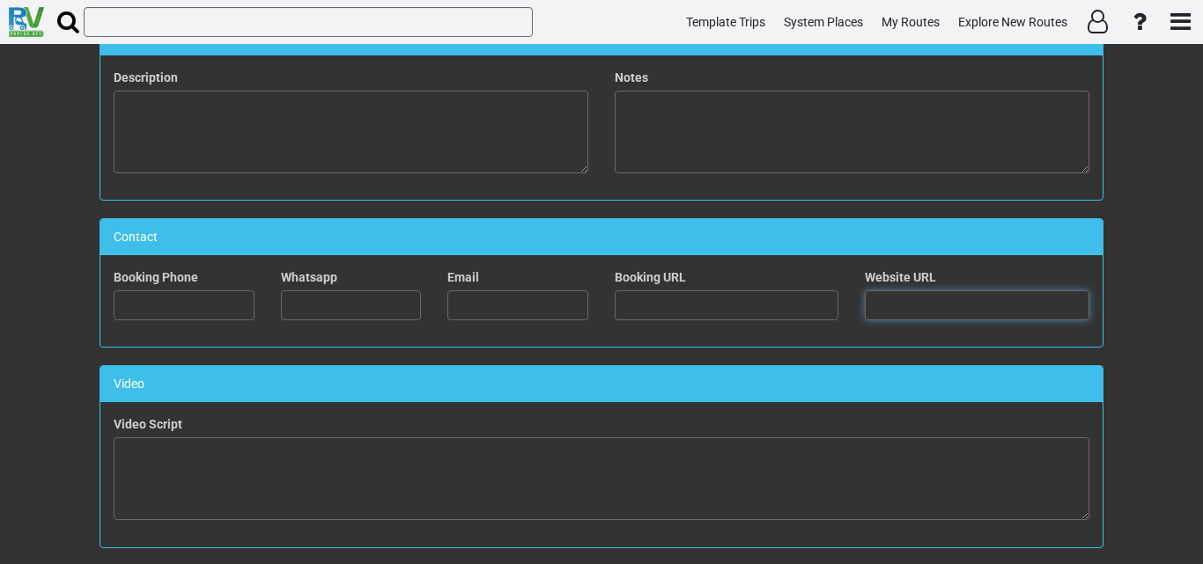
click at [879, 291] on input "text" at bounding box center [977, 306] width 225 height 30
paste input "[URL][DOMAIN_NAME]"
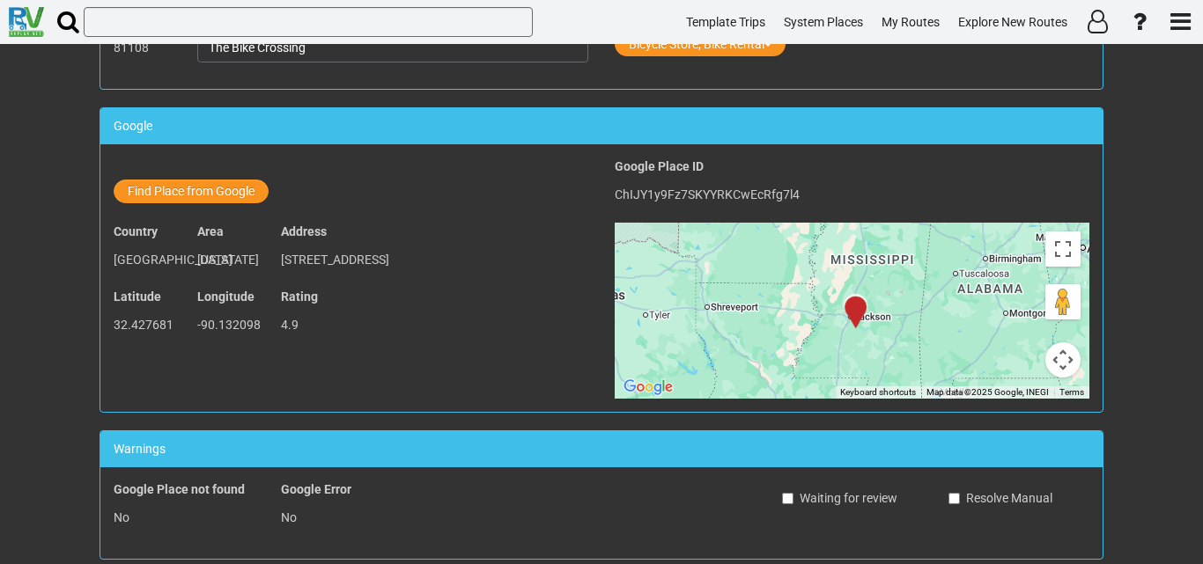
scroll to position [0, 0]
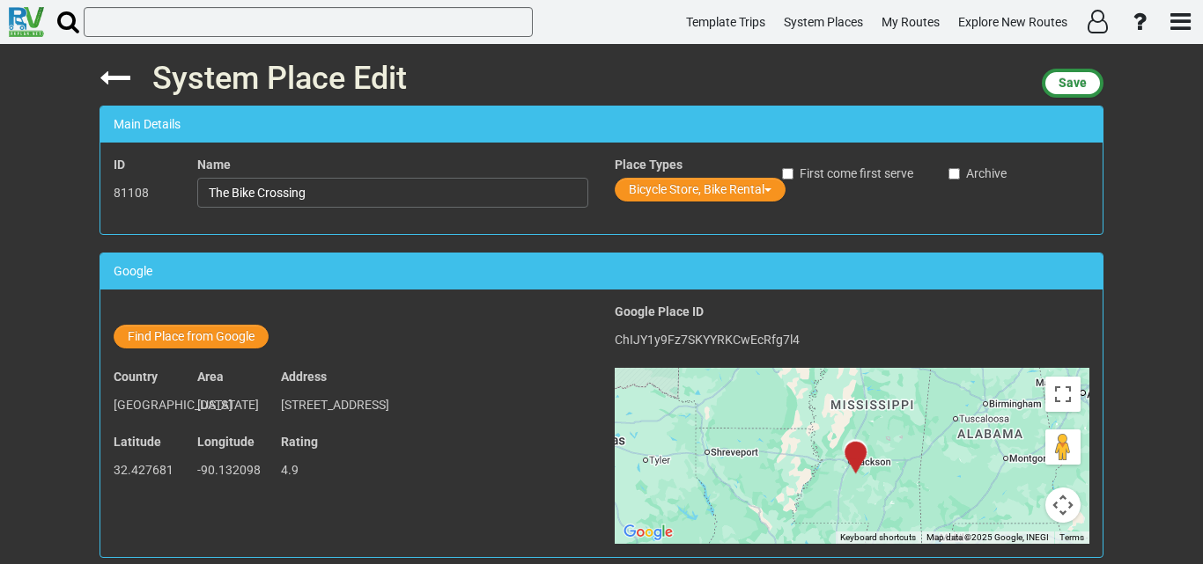
type input "[URL][DOMAIN_NAME]"
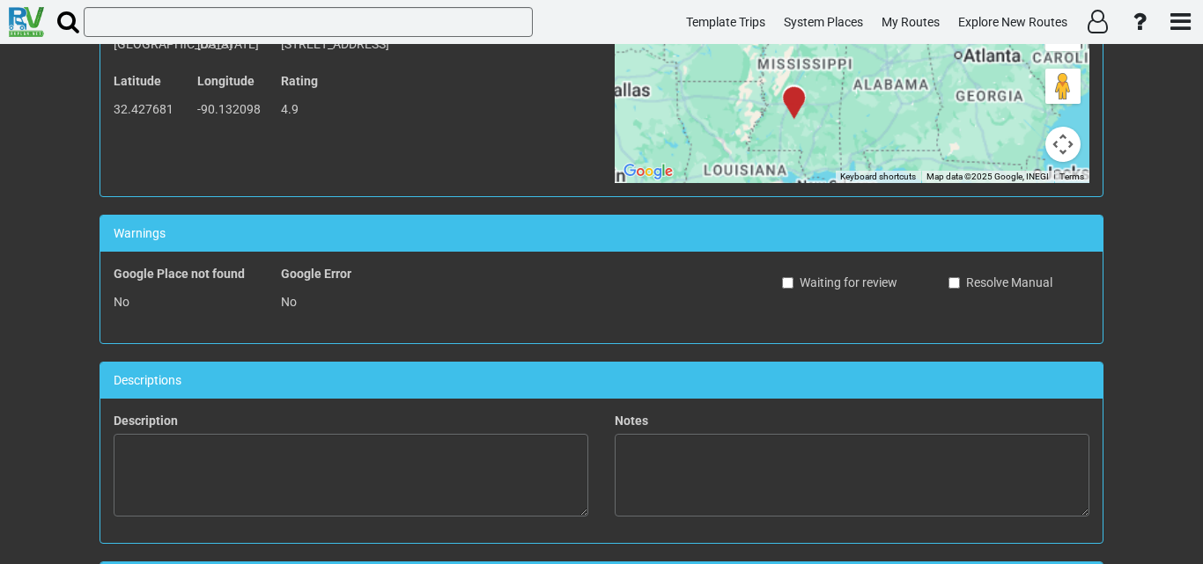
scroll to position [528, 0]
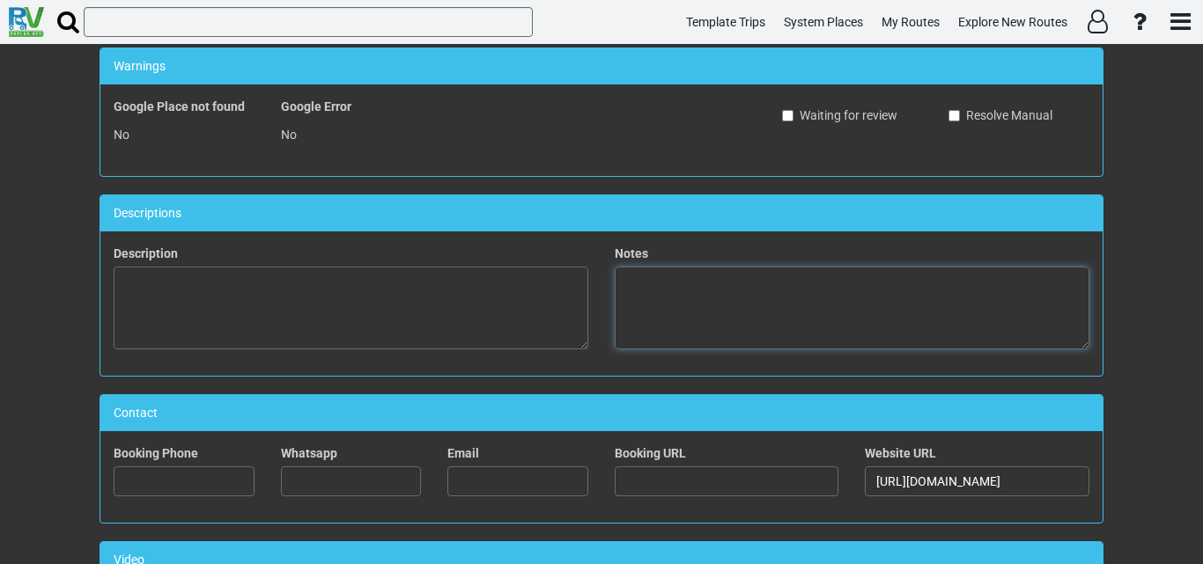
click at [660, 299] on textarea at bounding box center [852, 308] width 475 height 83
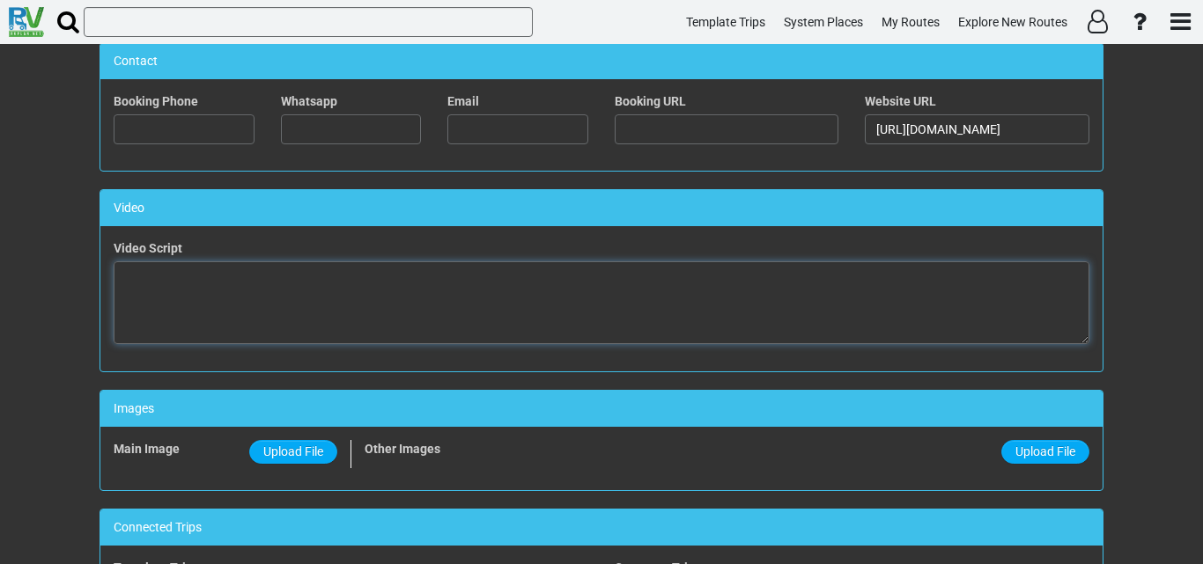
click at [549, 324] on textarea at bounding box center [602, 303] width 976 height 83
paste textarea "<iframe width="560" height="315" src="[URL][DOMAIN_NAME]" title="YouTube video …"
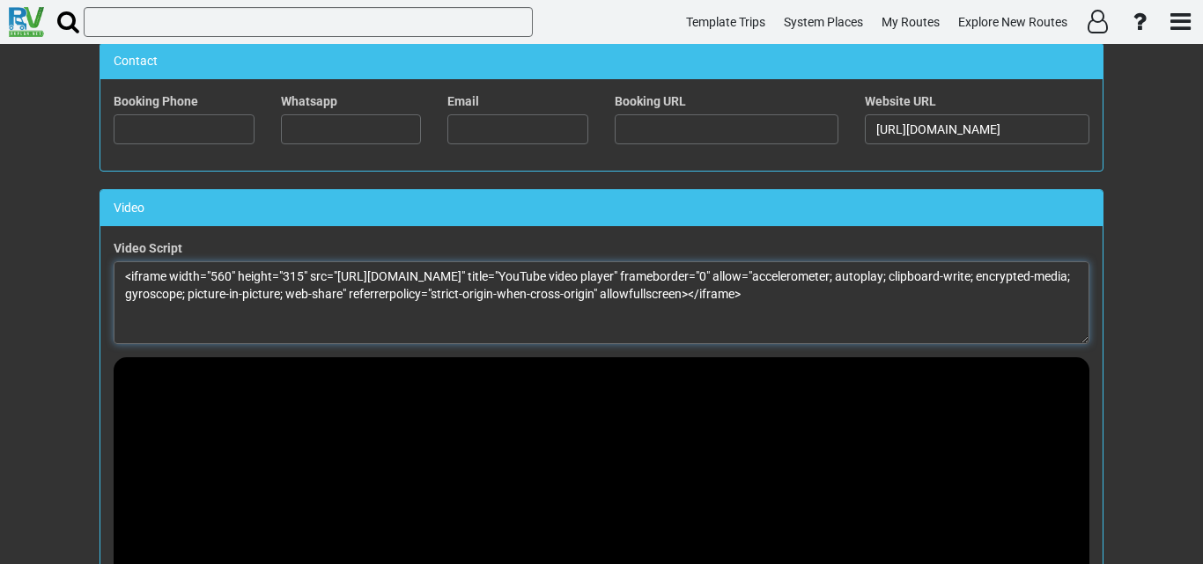
click at [220, 276] on textarea "<iframe width="560" height="315" src="[URL][DOMAIN_NAME]" title="YouTube video …" at bounding box center [602, 303] width 976 height 83
click at [297, 277] on textarea "<iframe width="100%" height="315" src="[URL][DOMAIN_NAME]" title="YouTube video…" at bounding box center [602, 303] width 976 height 83
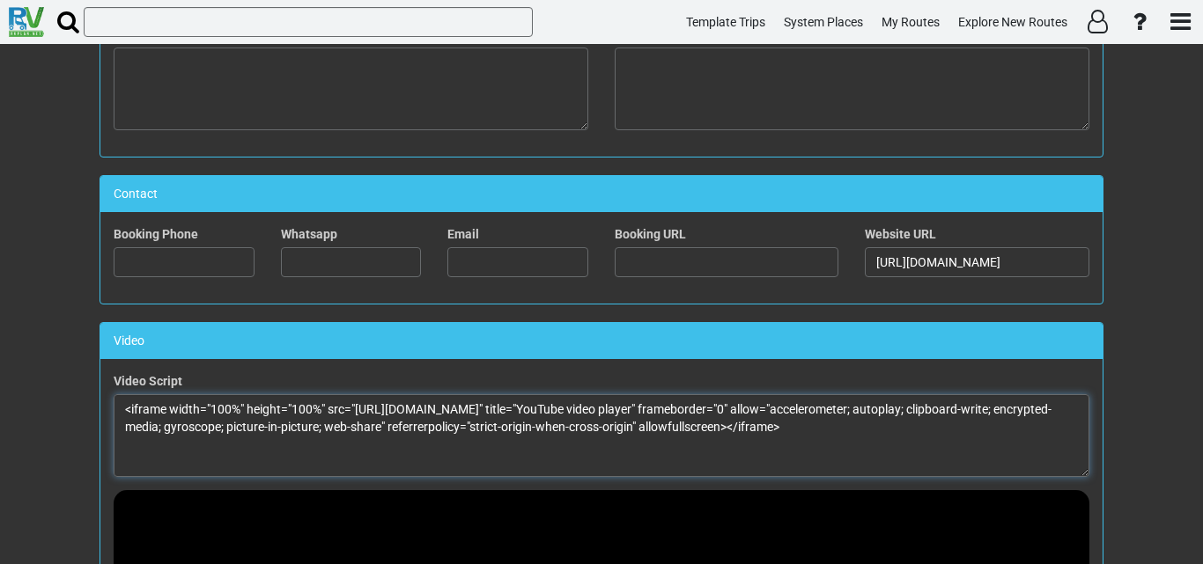
scroll to position [616, 0]
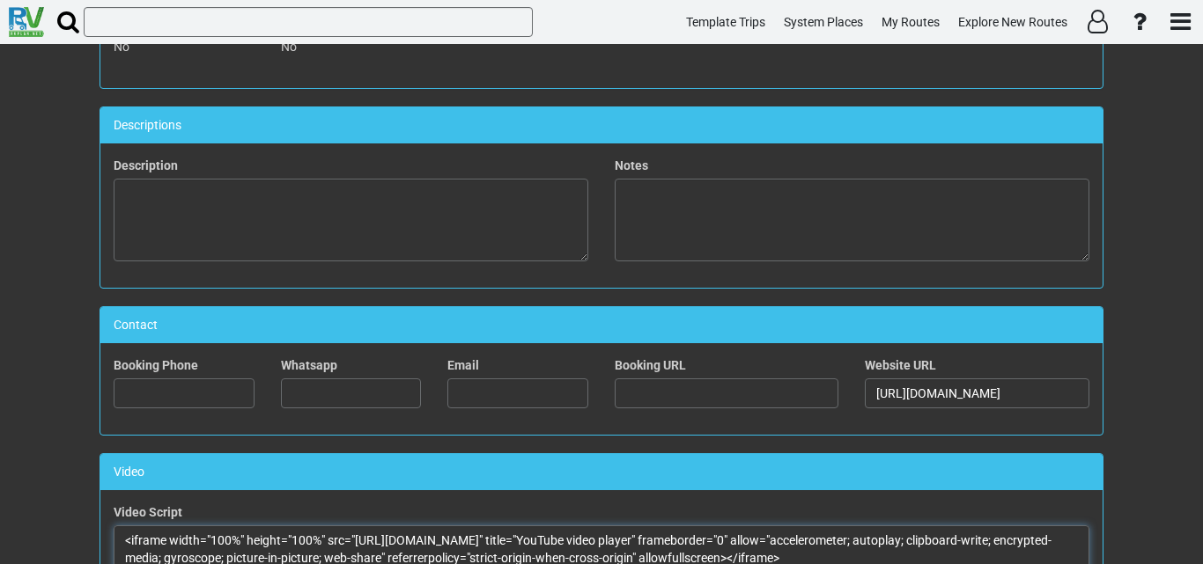
type textarea "<iframe width="100%" height="100%" src="[URL][DOMAIN_NAME]" title="YouTube vide…"
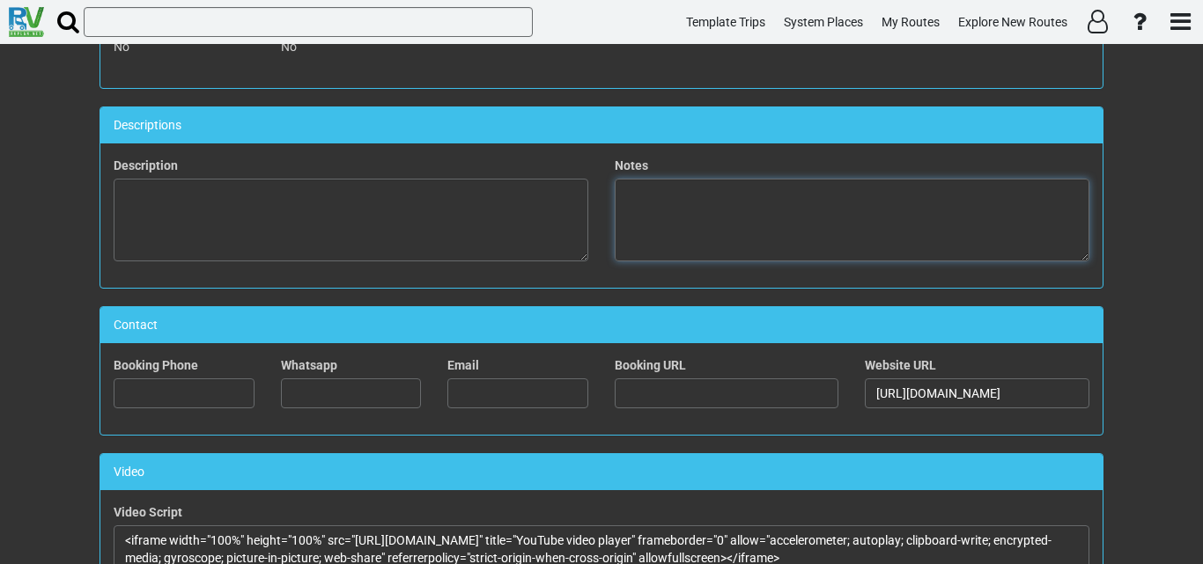
click at [749, 222] on textarea at bounding box center [852, 220] width 475 height 83
type textarea "T"
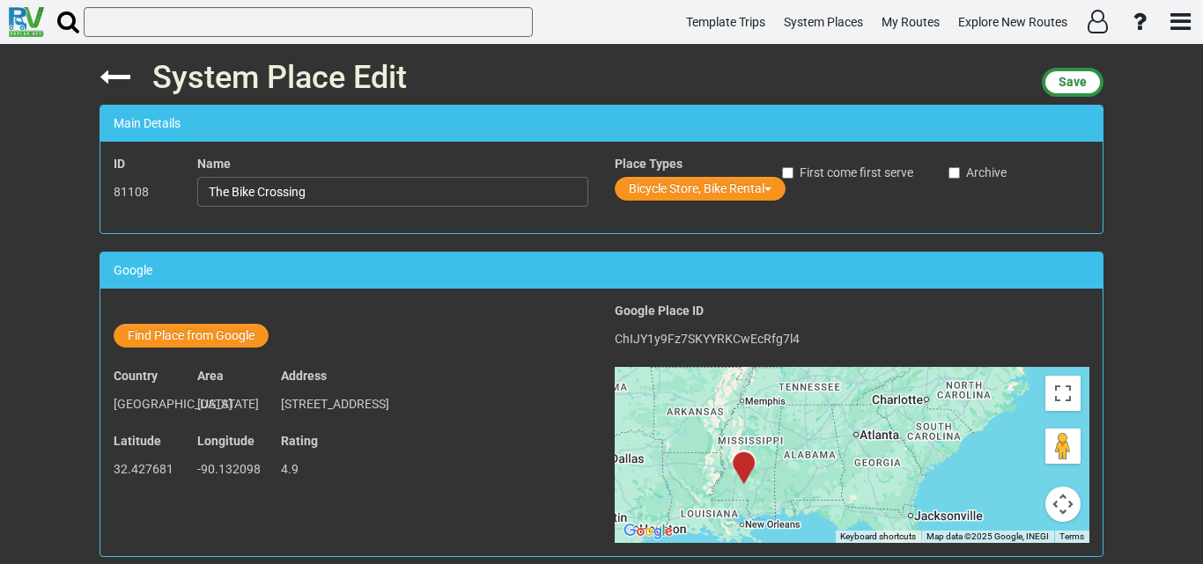
scroll to position [0, 0]
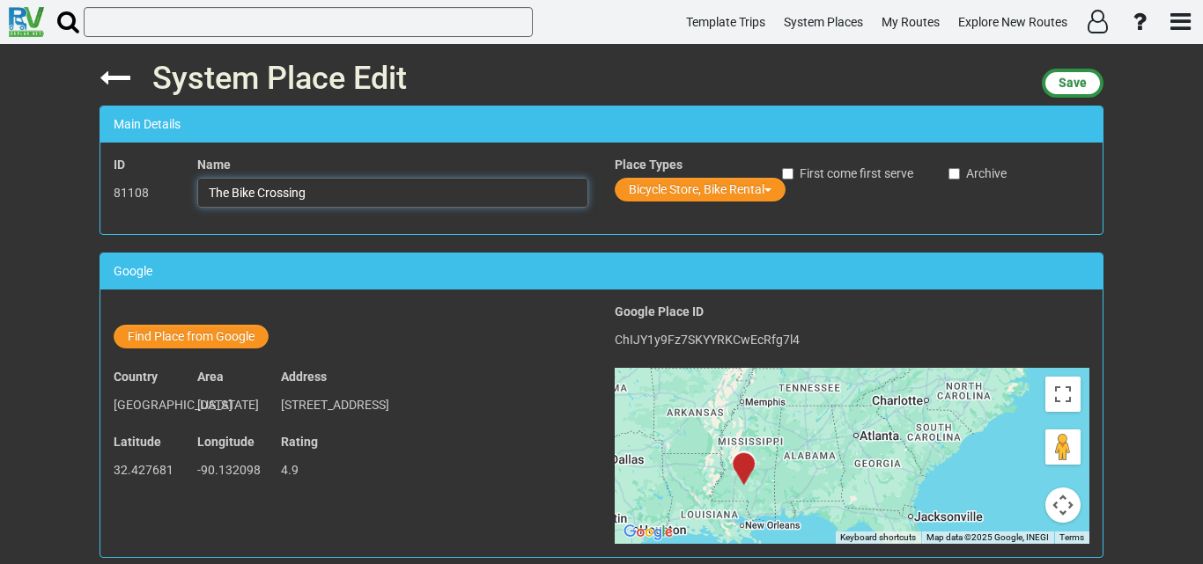
click at [328, 190] on input "The Bike Crossing" at bounding box center [392, 193] width 391 height 30
drag, startPoint x: 1105, startPoint y: 181, endPoint x: 1095, endPoint y: 196, distance: 18.3
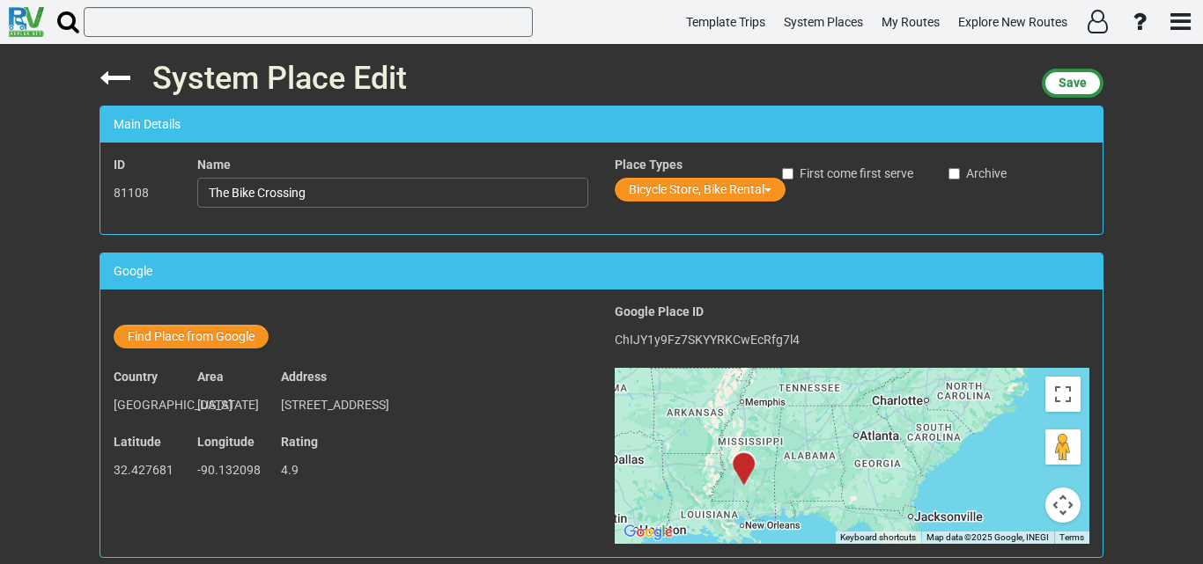
click at [1105, 181] on div "System Place Edit Save Main Details ID 81108 Name The [GEOGRAPHIC_DATA] Place T…" at bounding box center [601, 304] width 1030 height 520
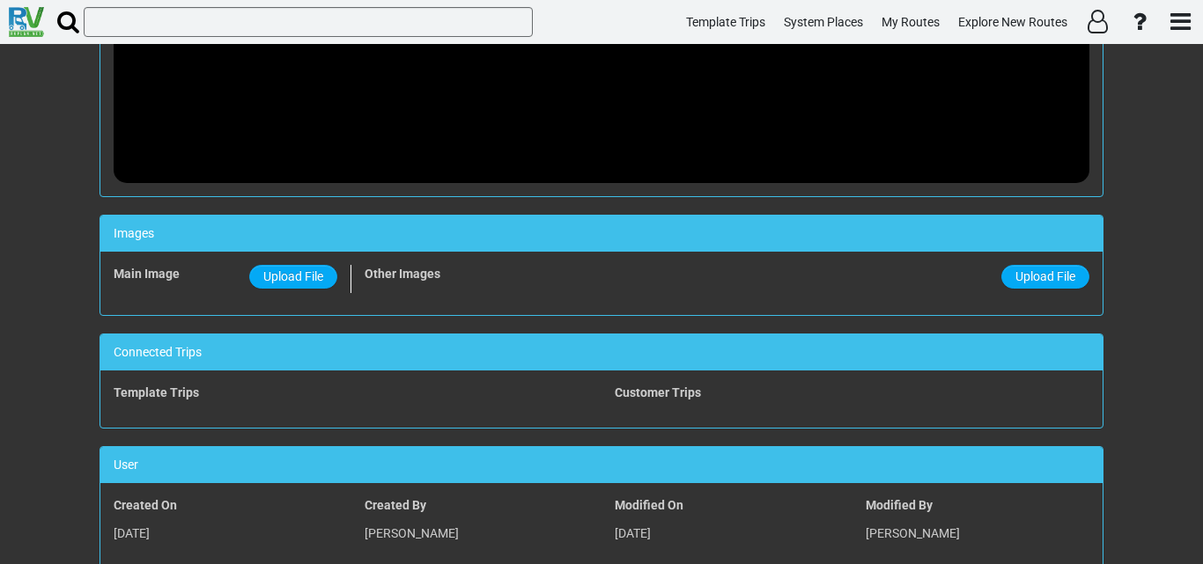
scroll to position [1410, 0]
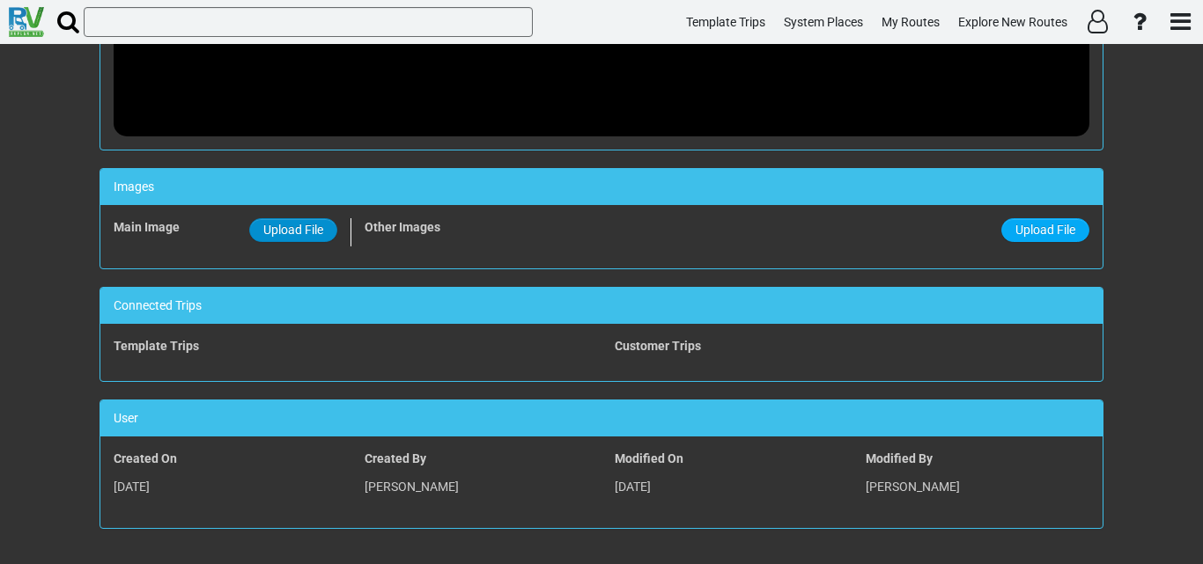
click at [276, 225] on span "Upload File" at bounding box center [293, 230] width 60 height 14
click at [0, 0] on input "Upload File" at bounding box center [0, 0] width 0 height 0
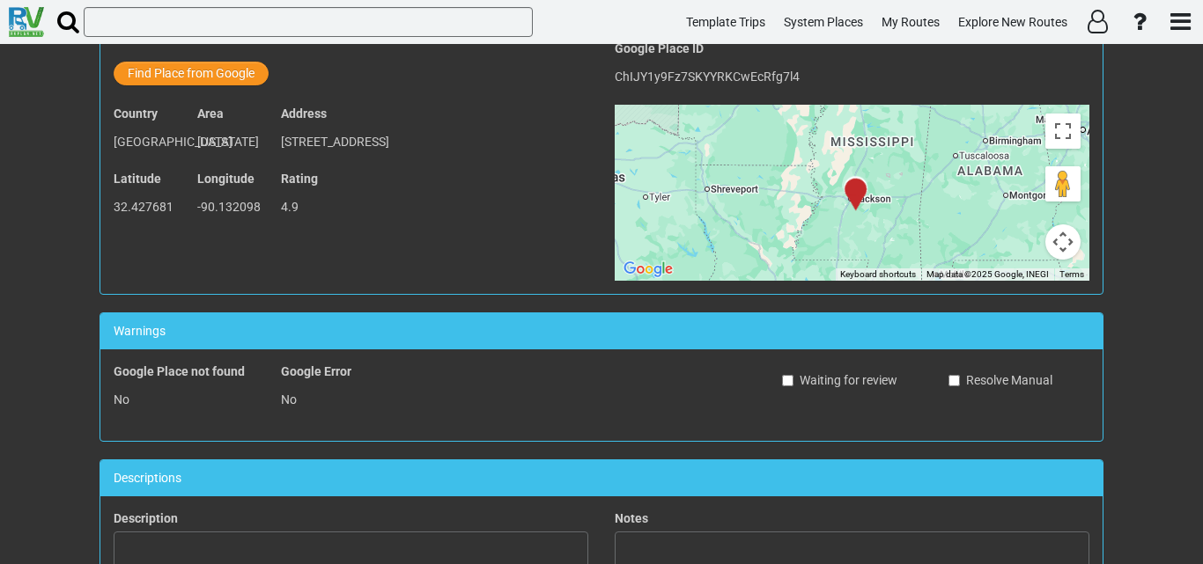
scroll to position [528, 0]
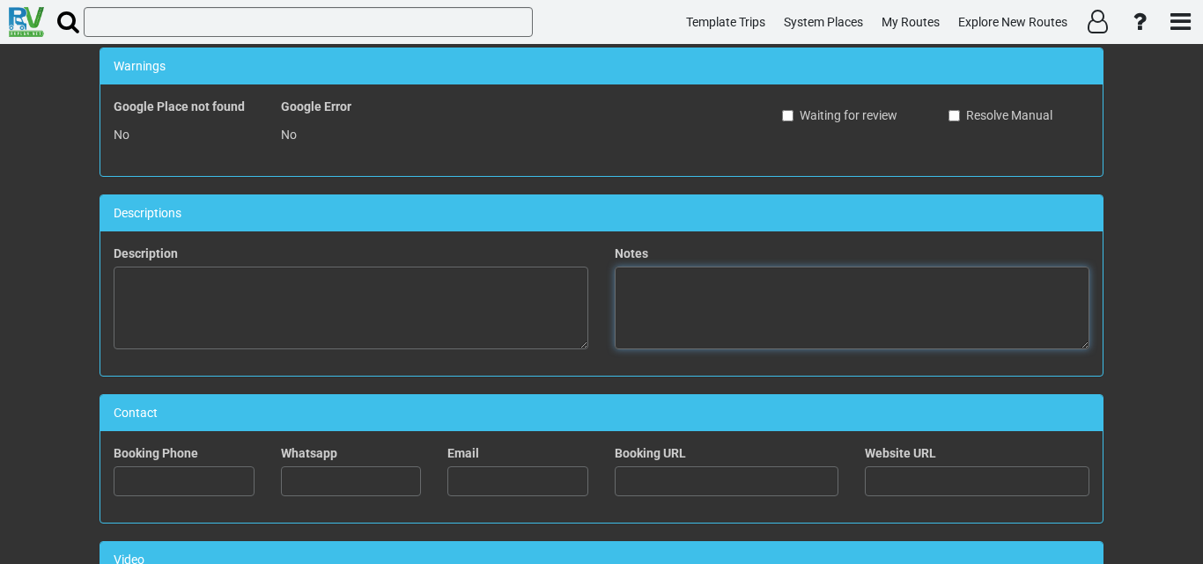
click at [644, 326] on textarea at bounding box center [852, 308] width 475 height 83
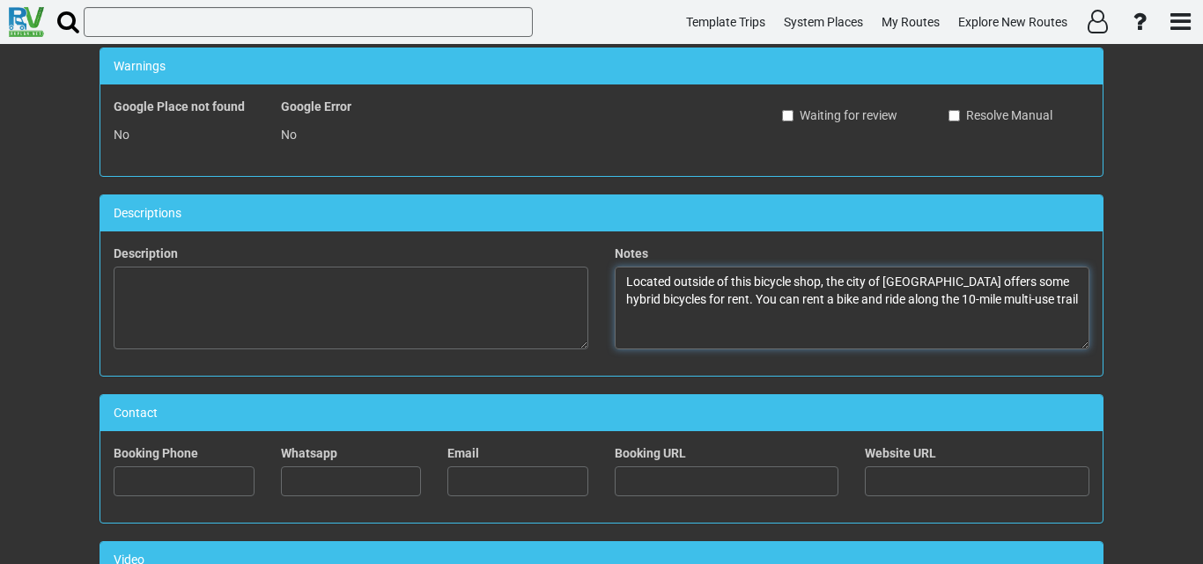
drag, startPoint x: 1047, startPoint y: 301, endPoint x: 969, endPoint y: 299, distance: 78.4
click at [969, 299] on textarea "Located outside of this bicycle shop, the city of [GEOGRAPHIC_DATA] offers some…" at bounding box center [852, 308] width 475 height 83
paste textarea "[PERSON_NAME] Multi-Use T"
click at [935, 300] on textarea "Located outside of this bicycle shop, the city of [GEOGRAPHIC_DATA] offers some…" at bounding box center [852, 308] width 475 height 83
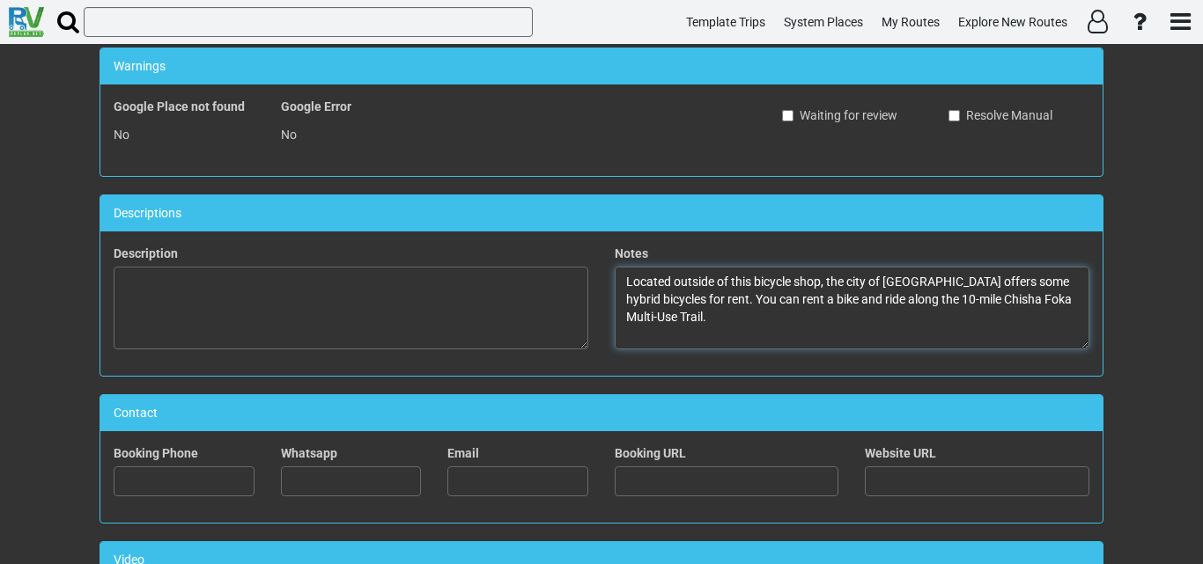
click at [935, 300] on textarea "Located outside of this bicycle shop, the city of [GEOGRAPHIC_DATA] offers some…" at bounding box center [852, 308] width 475 height 83
paste textarea "this bicycle shop, the city of [GEOGRAPHIC_DATA] offers hybrid bicycles for ren…"
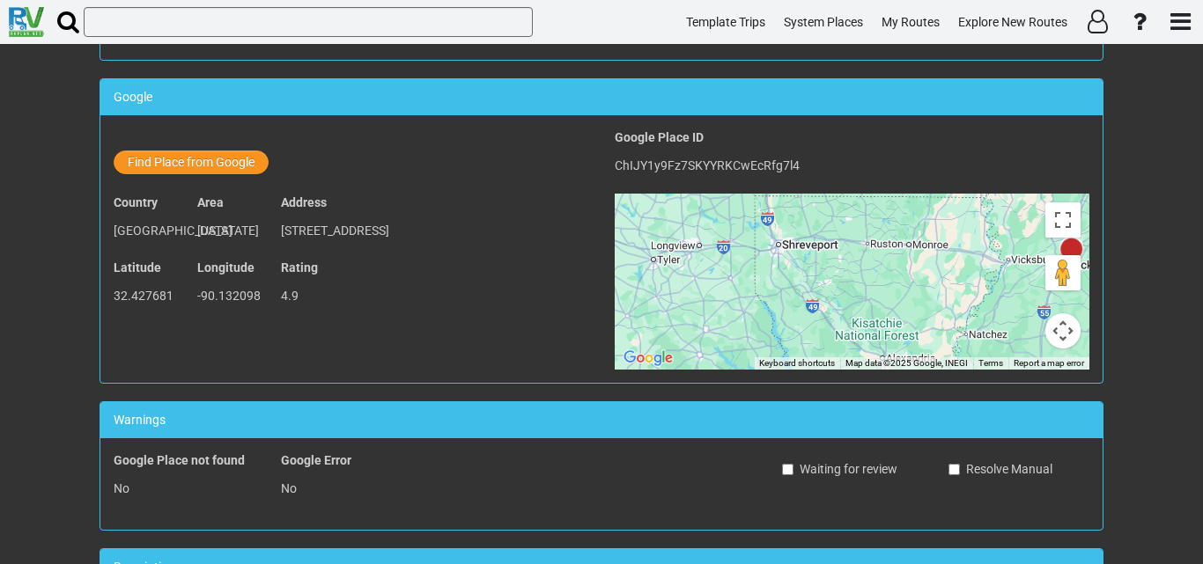
scroll to position [0, 0]
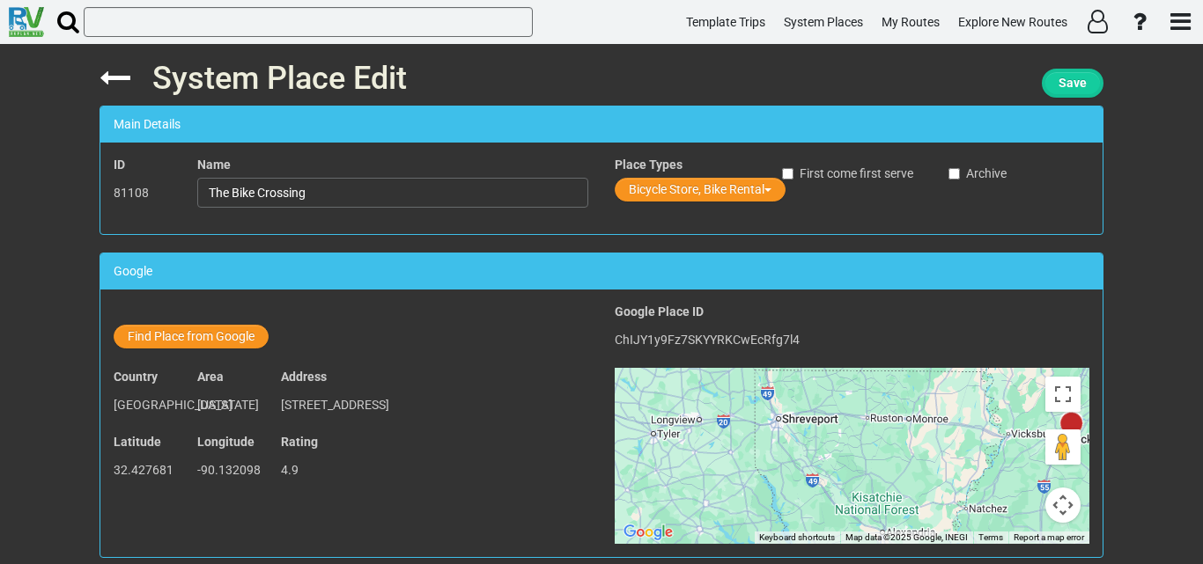
type textarea "Located outside this bicycle shop, the city of [GEOGRAPHIC_DATA] offers hybrid …"
click at [1065, 76] on button "Save" at bounding box center [1073, 83] width 62 height 29
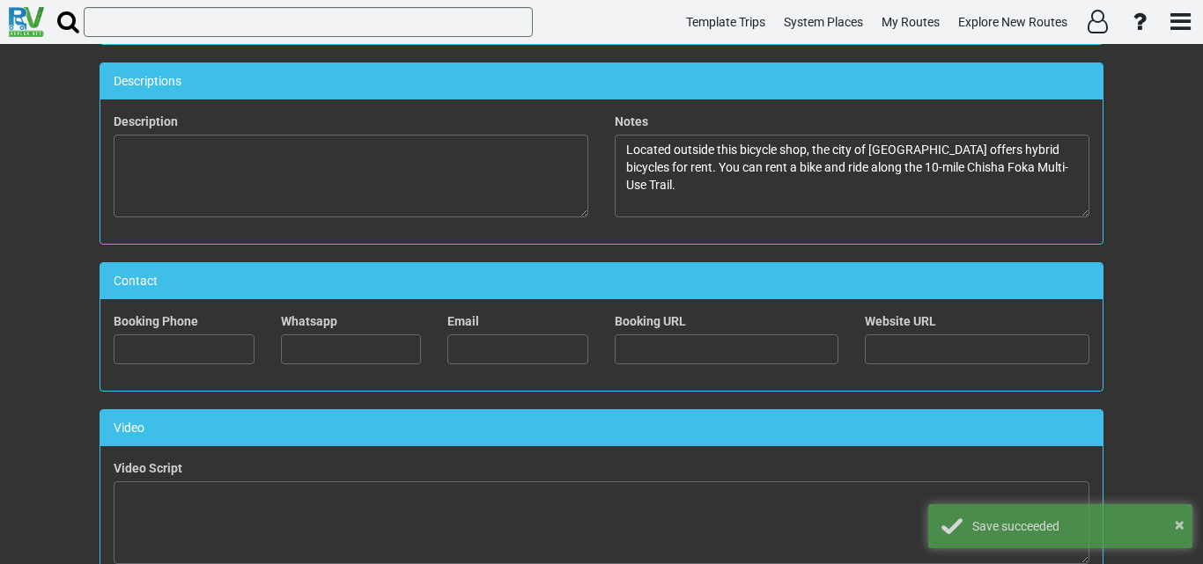
scroll to position [704, 0]
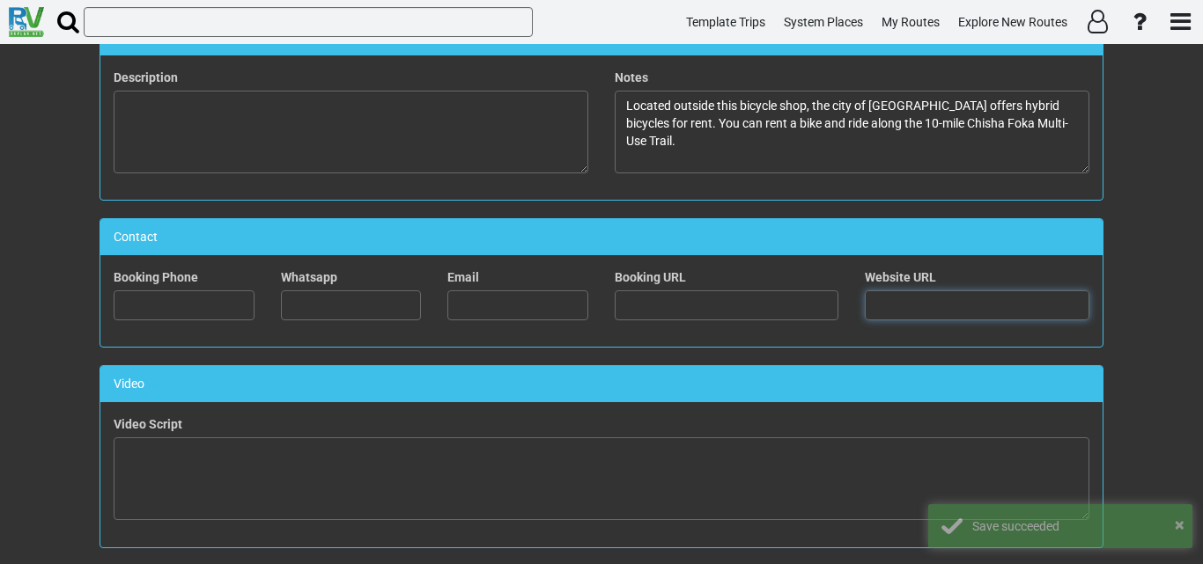
click at [929, 293] on input "text" at bounding box center [977, 306] width 225 height 30
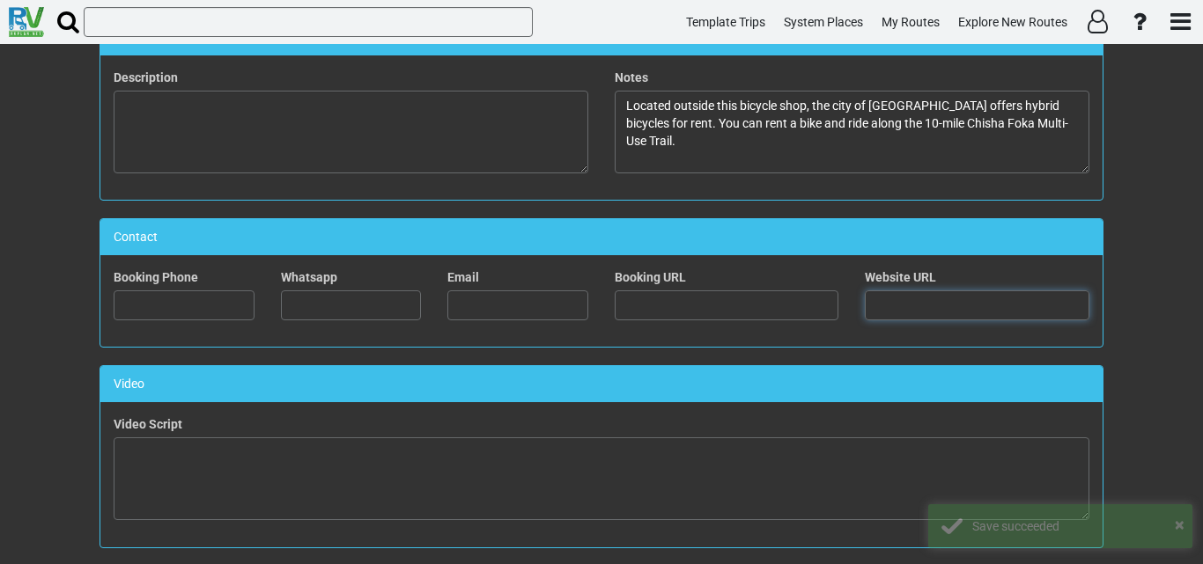
paste input "[URL][DOMAIN_NAME]"
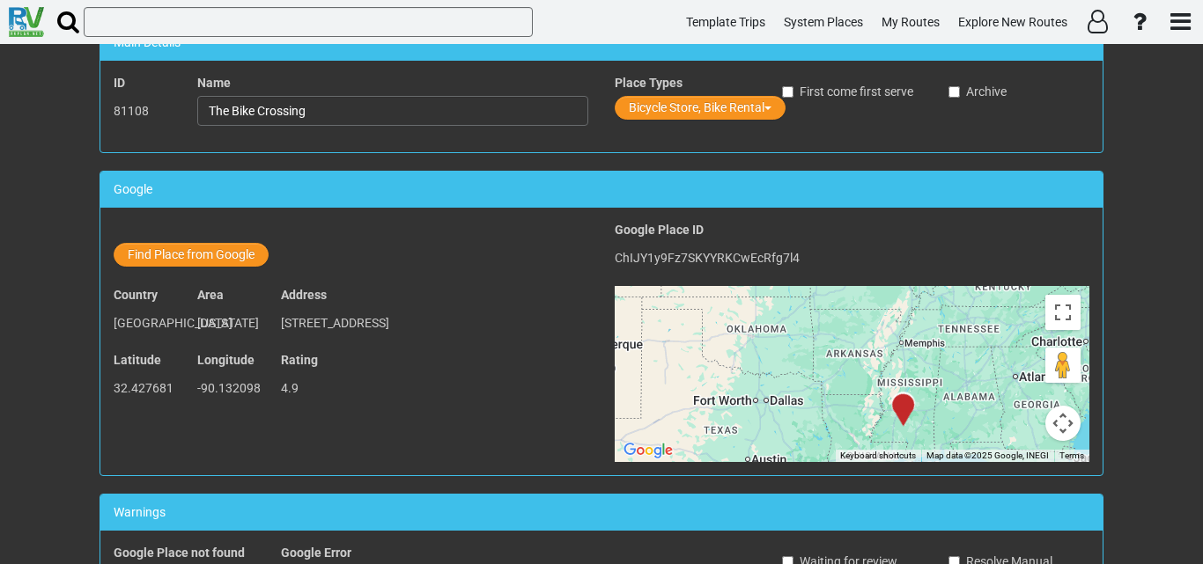
scroll to position [0, 0]
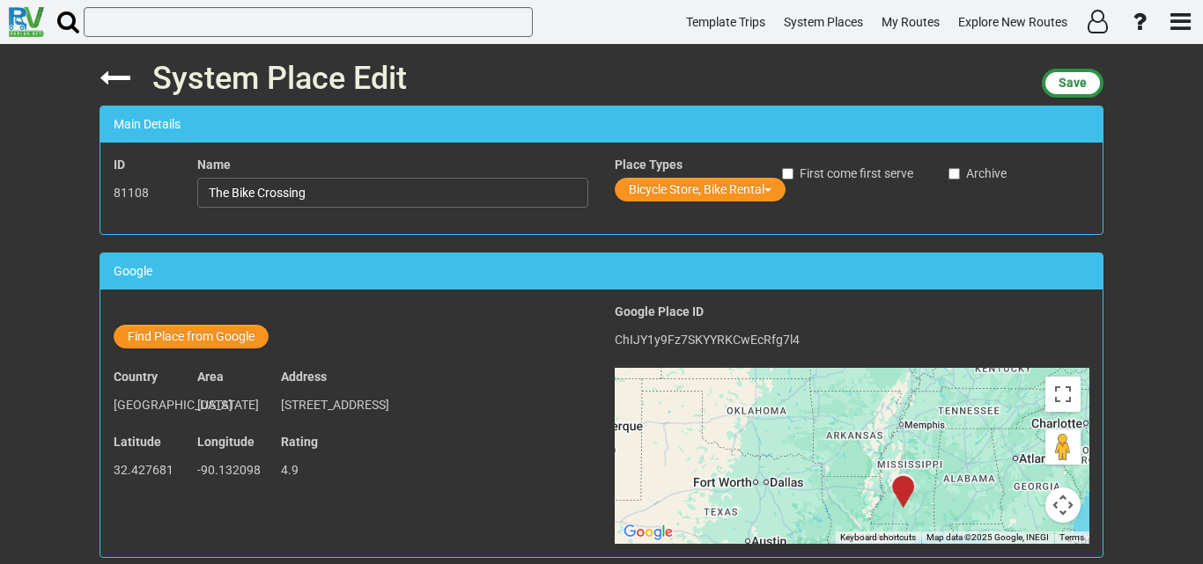
type input "[URL][DOMAIN_NAME]"
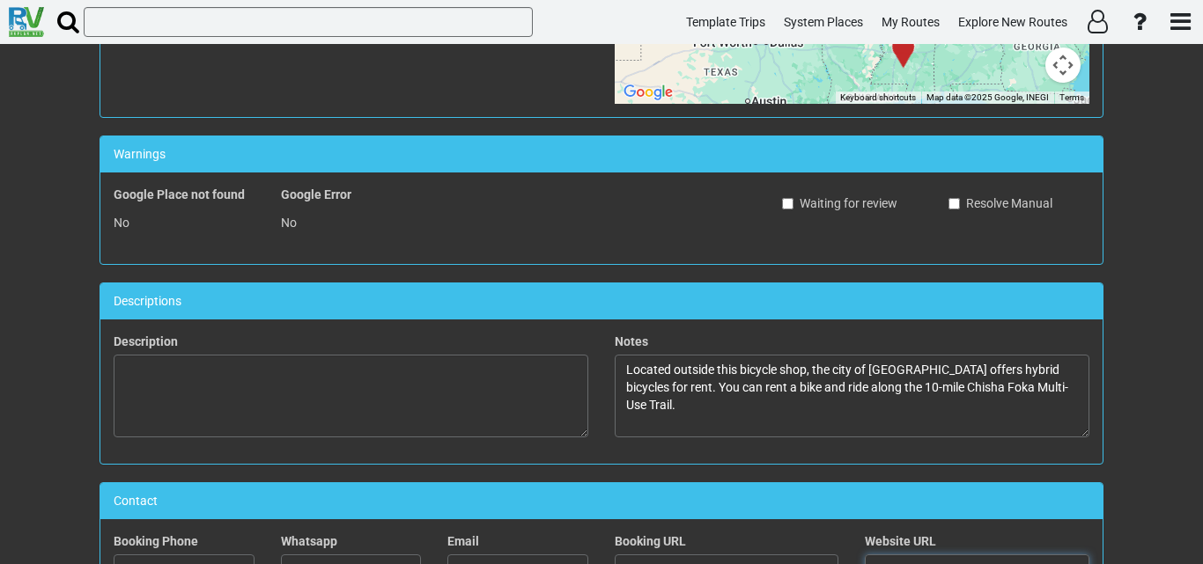
scroll to position [969, 0]
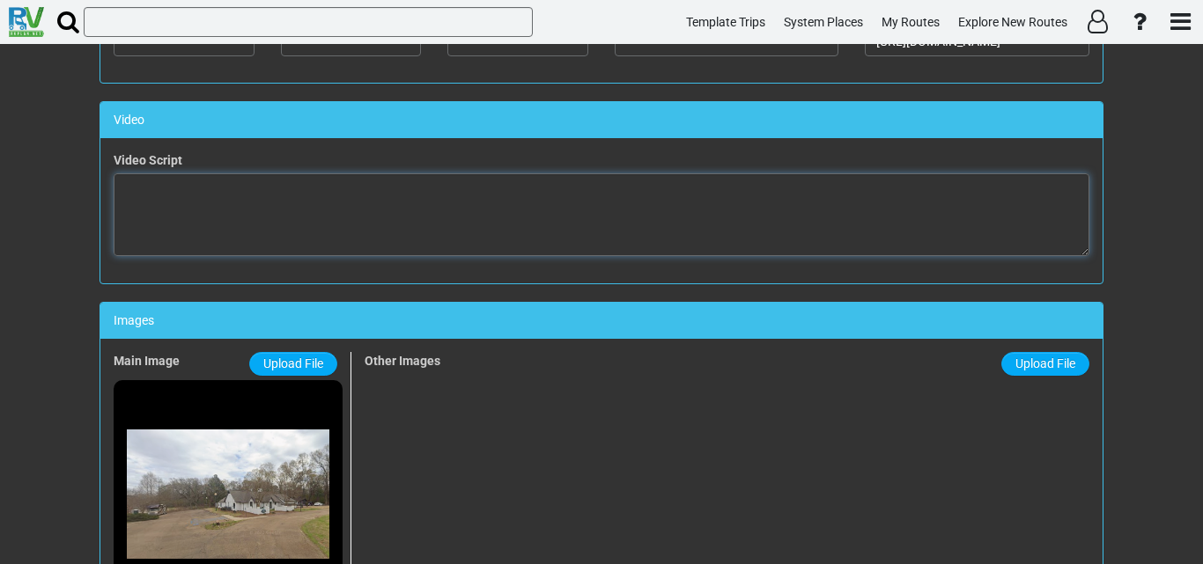
click at [480, 248] on textarea at bounding box center [602, 214] width 976 height 83
paste textarea "<iframe width="560" height="315" src="[URL][DOMAIN_NAME]" title="YouTube video …"
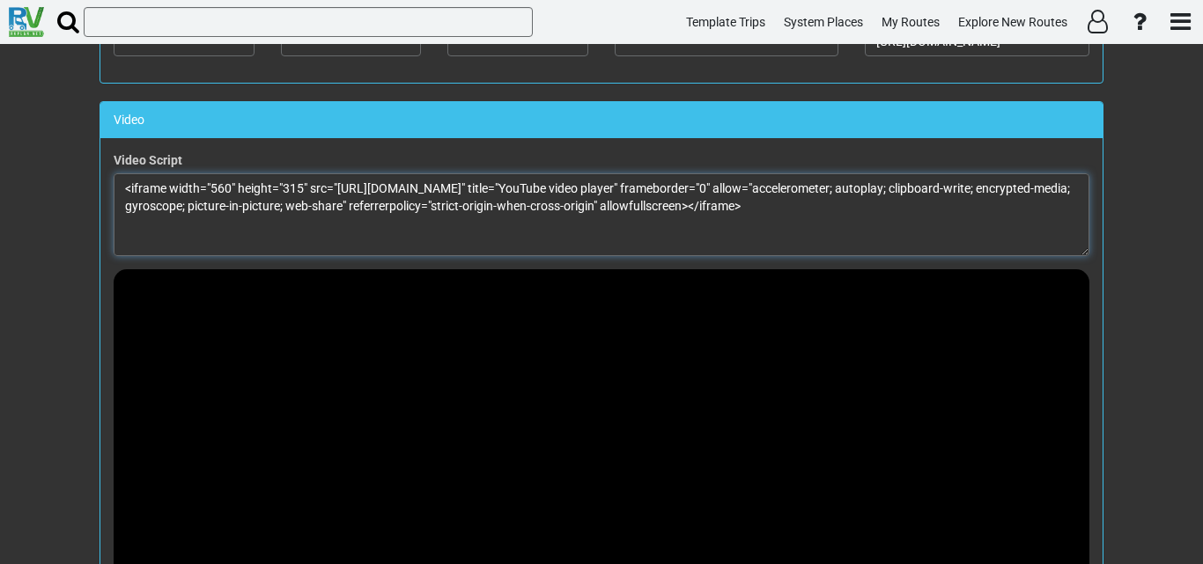
click at [219, 178] on textarea "<iframe width="560" height="315" src="[URL][DOMAIN_NAME]" title="YouTube video …" at bounding box center [602, 214] width 976 height 83
click at [297, 177] on textarea "<iframe width="100%" height="315" src="[URL][DOMAIN_NAME]" title="YouTube video…" at bounding box center [602, 214] width 976 height 83
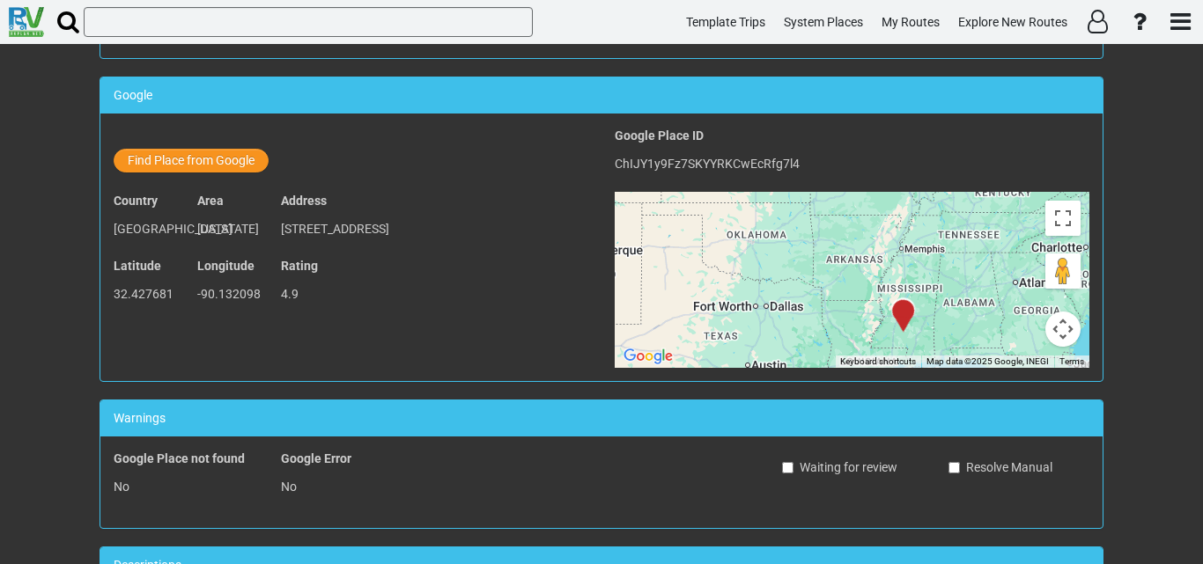
scroll to position [0, 0]
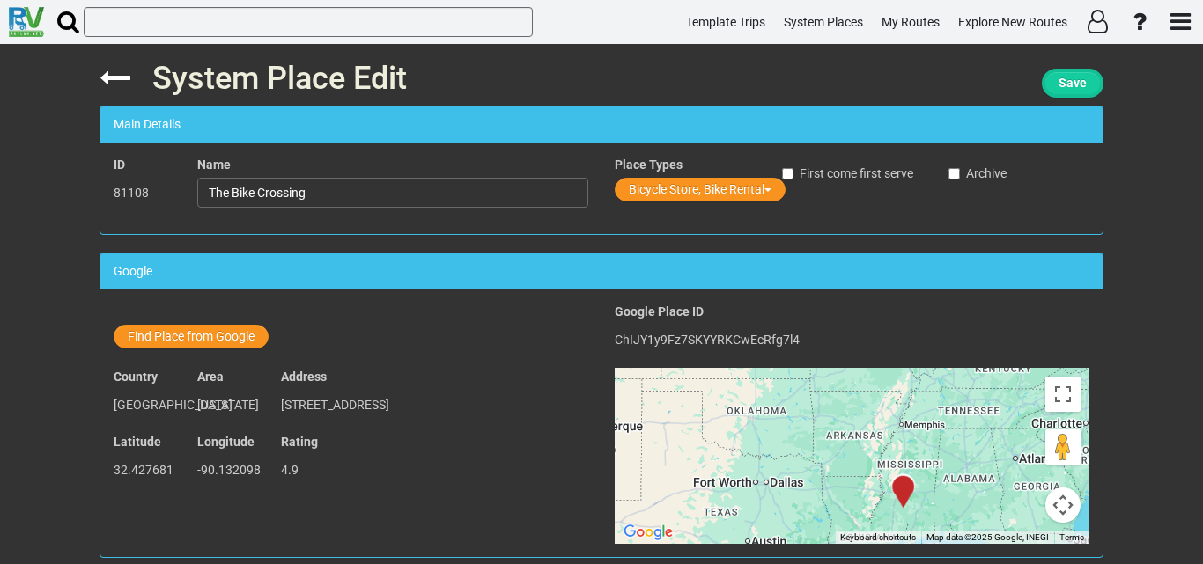
type textarea "<iframe width="100%" height="100%" src="[URL][DOMAIN_NAME]" title="YouTube vide…"
click at [1062, 98] on button "Save" at bounding box center [1073, 83] width 62 height 29
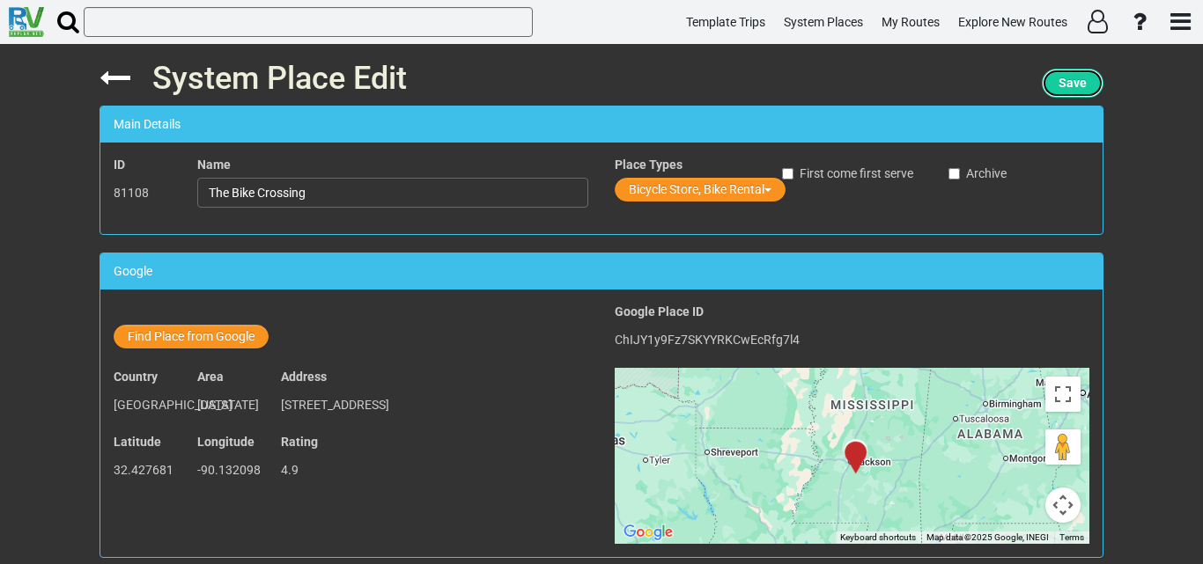
click at [1053, 72] on button "Save" at bounding box center [1073, 83] width 62 height 29
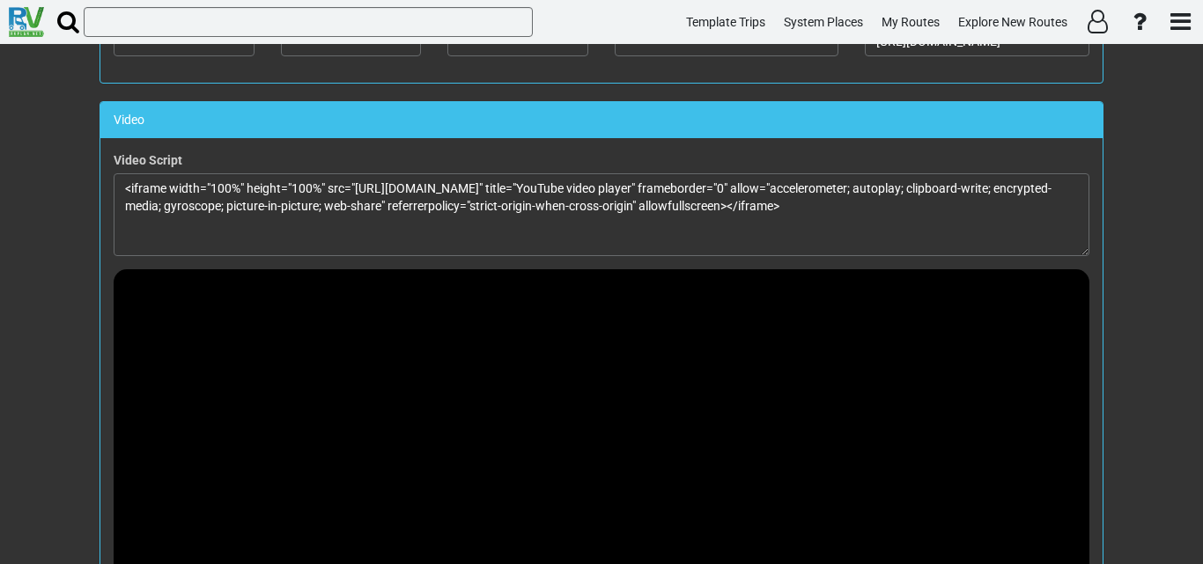
scroll to position [793, 0]
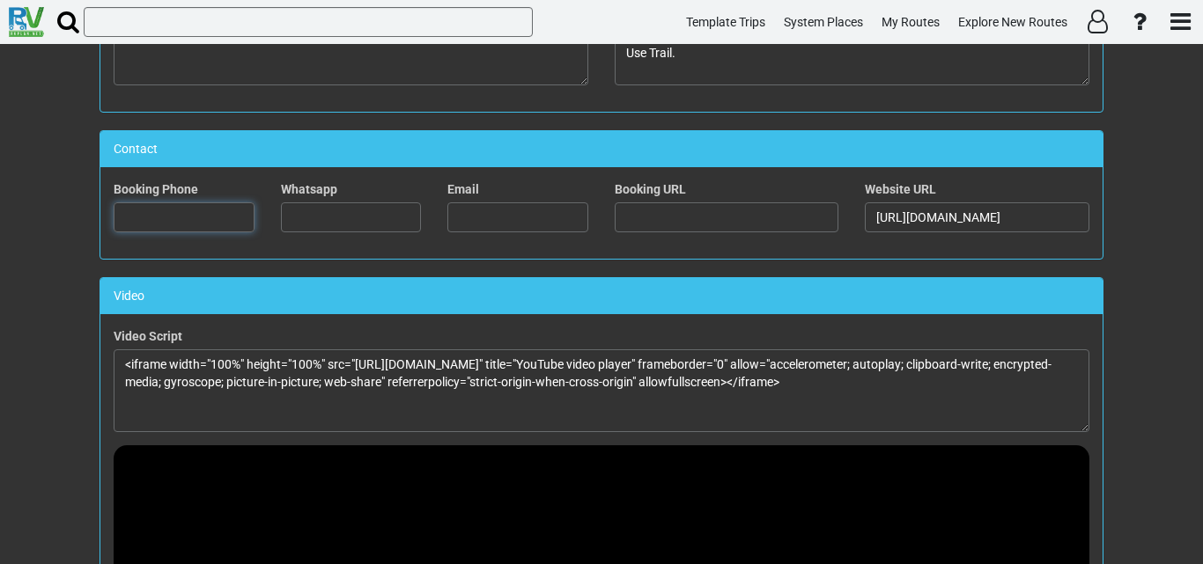
click at [240, 220] on input "text" at bounding box center [184, 218] width 141 height 30
paste input "[PHONE_NUMBER]"
type input "[PHONE_NUMBER]"
click at [564, 226] on input "text" at bounding box center [517, 218] width 141 height 30
paste input "800.468.6078 | [EMAIL_ADDRESS][DOMAIN_NAME]"
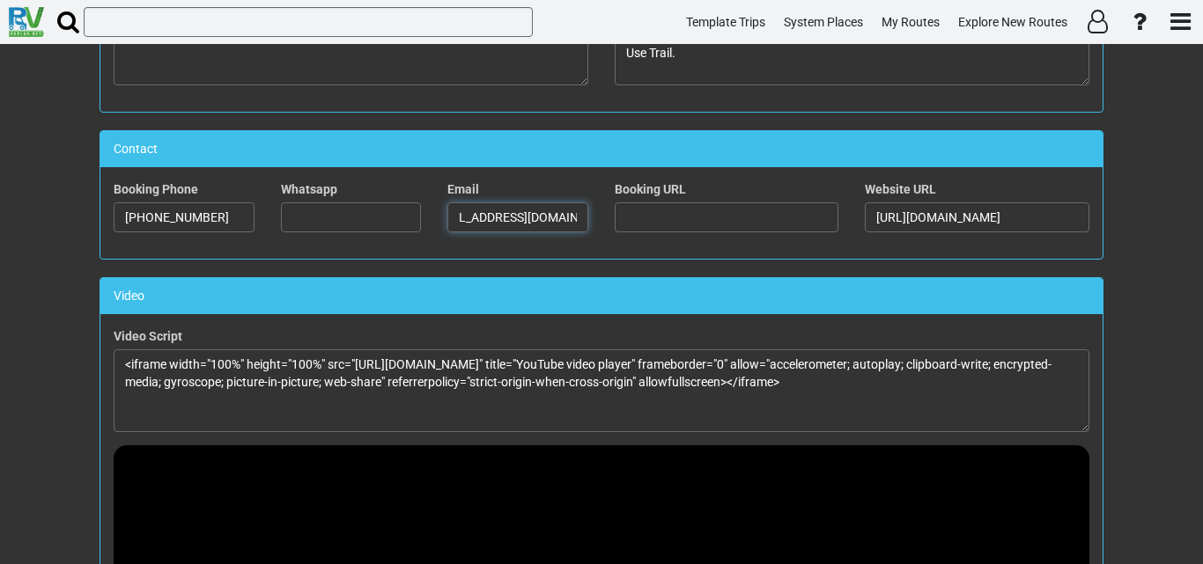
scroll to position [0, 0]
drag, startPoint x: 577, startPoint y: 218, endPoint x: 404, endPoint y: 231, distance: 173.1
click at [404, 231] on div "Booking Phone [PHONE_NUMBER] Whatsapp Email 800.468.6078 | [EMAIL_ADDRESS][DOMA…" at bounding box center [601, 213] width 1002 height 65
drag, startPoint x: 517, startPoint y: 222, endPoint x: 550, endPoint y: 217, distance: 33.9
click at [518, 222] on input "800.468.6078 | [EMAIL_ADDRESS][DOMAIN_NAME]" at bounding box center [517, 218] width 141 height 30
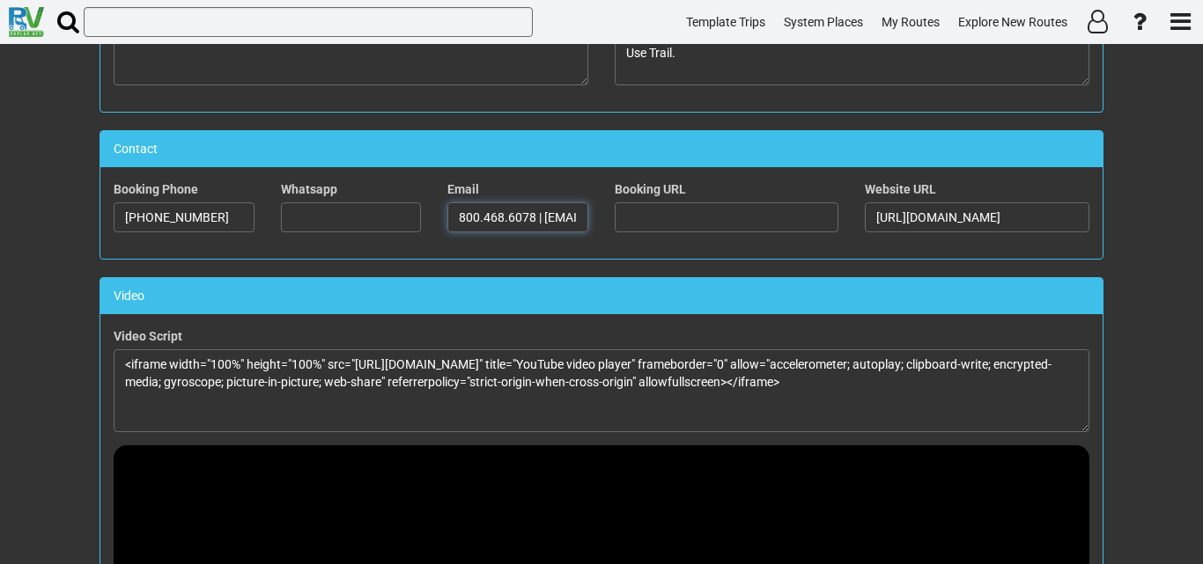
click at [543, 214] on input "800.468.6078 | [EMAIL_ADDRESS][DOMAIN_NAME]" at bounding box center [517, 218] width 141 height 30
drag, startPoint x: 541, startPoint y: 218, endPoint x: 367, endPoint y: 221, distance: 173.5
click at [367, 221] on div "Booking Phone [PHONE_NUMBER] Whatsapp Email 800.468.6078 | [EMAIL_ADDRESS][DOMA…" at bounding box center [601, 213] width 1002 height 65
drag, startPoint x: 455, startPoint y: 218, endPoint x: 599, endPoint y: 212, distance: 143.7
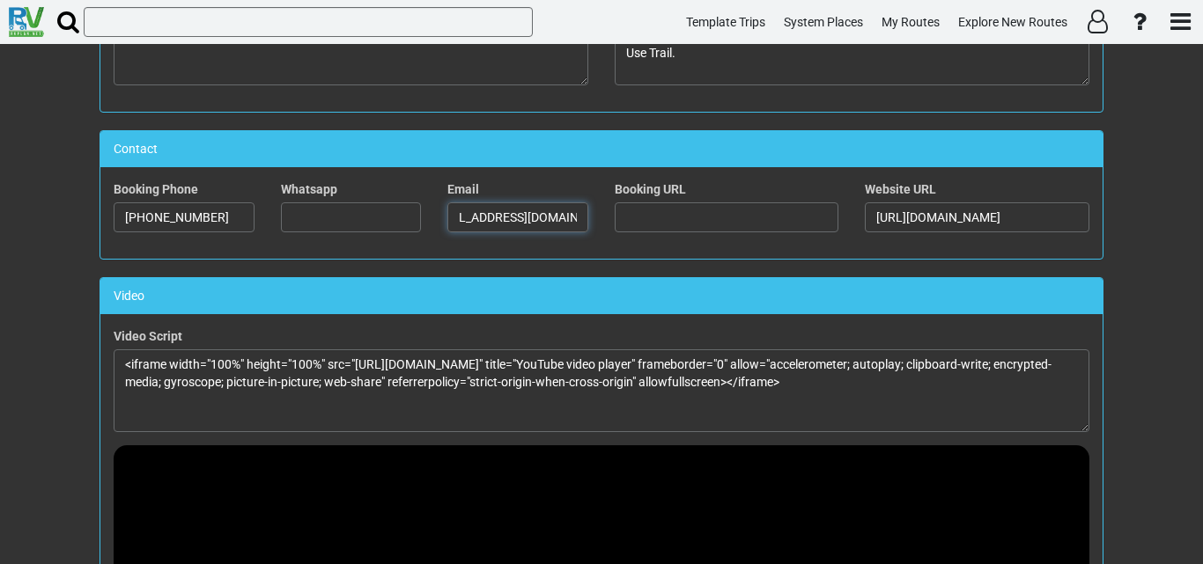
click at [642, 222] on div "Booking Phone [PHONE_NUMBER] Whatsapp Email [EMAIL_ADDRESS][DOMAIN_NAME] Bookin…" at bounding box center [601, 213] width 1002 height 65
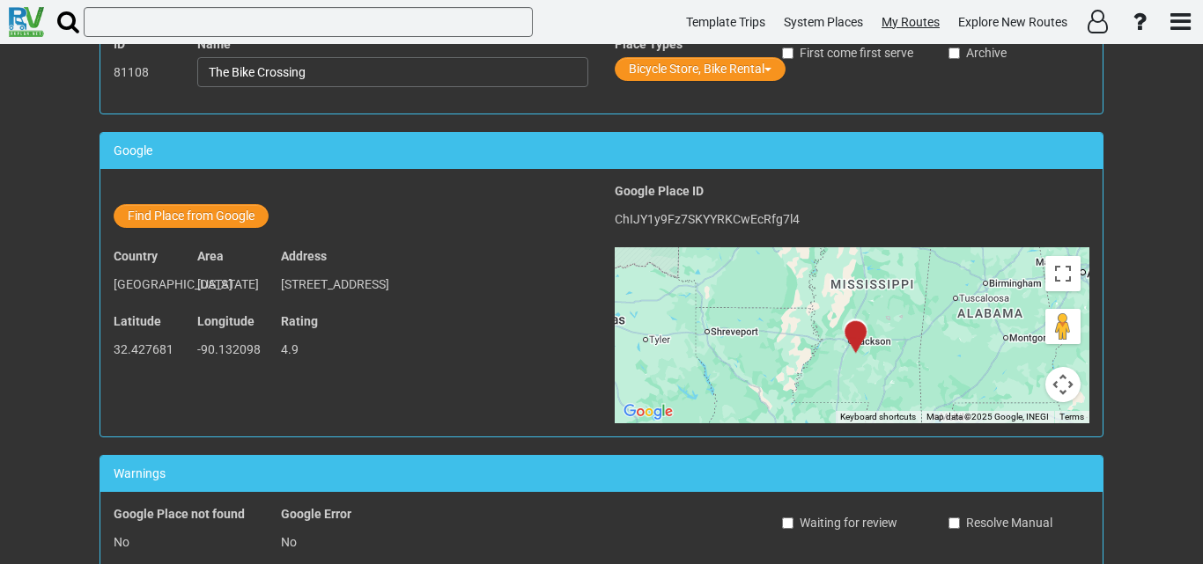
scroll to position [0, 0]
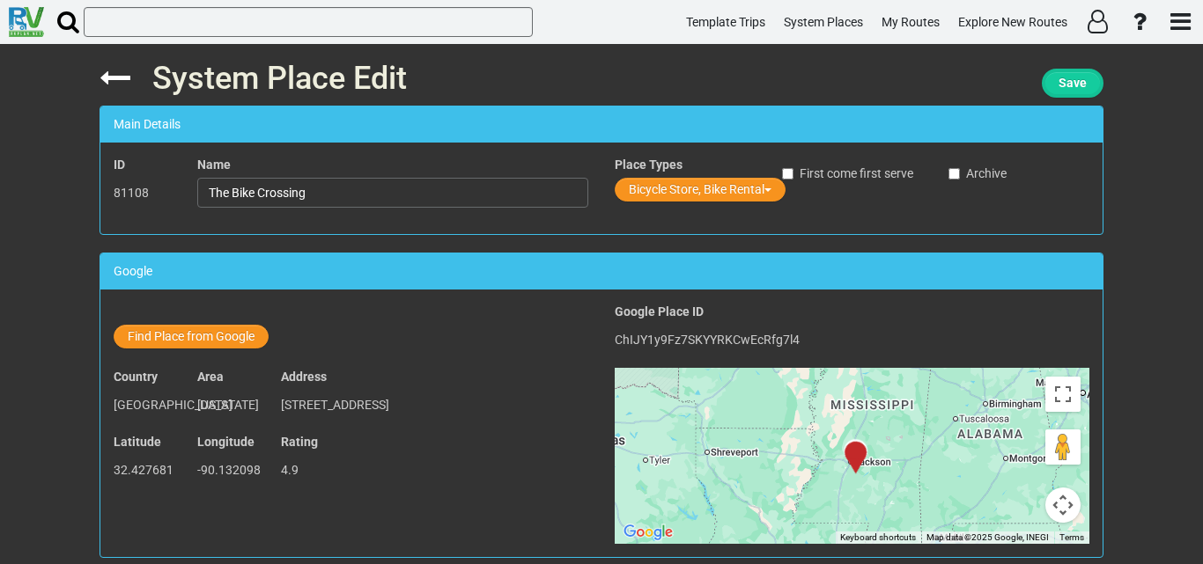
type input "[EMAIL_ADDRESS][DOMAIN_NAME]"
click at [1071, 75] on button "Save" at bounding box center [1073, 83] width 62 height 29
